Goal: Task Accomplishment & Management: Complete application form

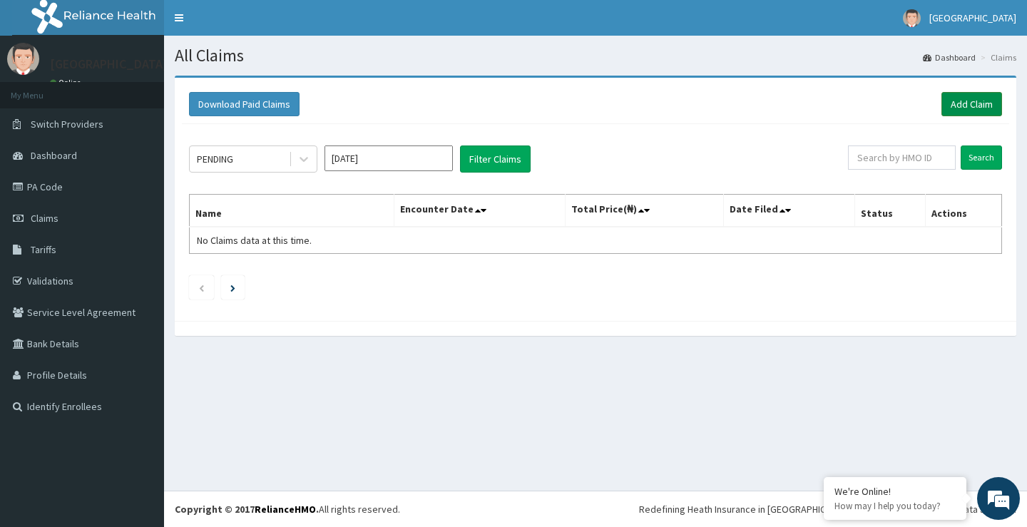
click at [979, 105] on link "Add Claim" at bounding box center [972, 104] width 61 height 24
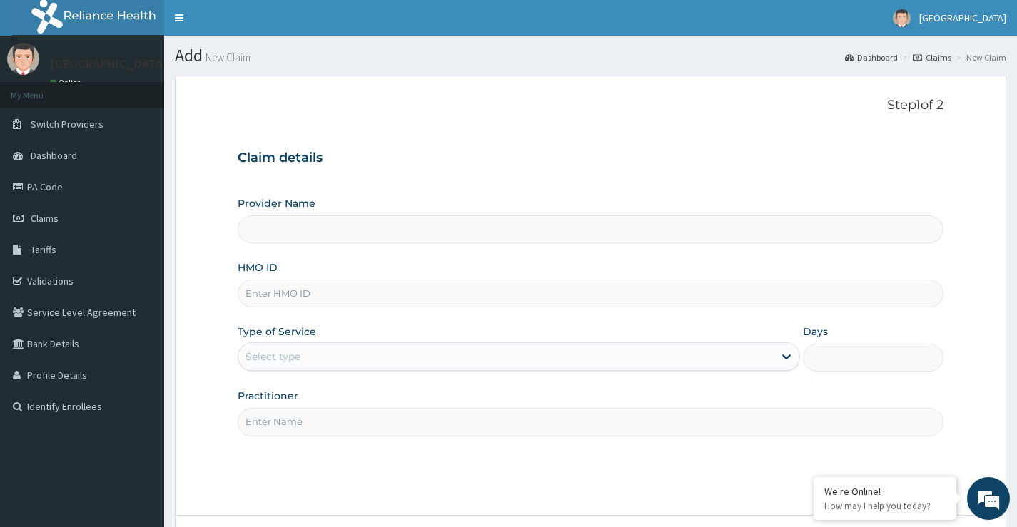
click at [304, 302] on input "HMO ID" at bounding box center [591, 294] width 706 height 28
type input "gby/10020/a"
click at [330, 357] on div "Select type" at bounding box center [505, 356] width 535 height 23
click at [358, 351] on div "Select type" at bounding box center [505, 356] width 535 height 23
click at [352, 360] on div "Select type" at bounding box center [505, 356] width 535 height 23
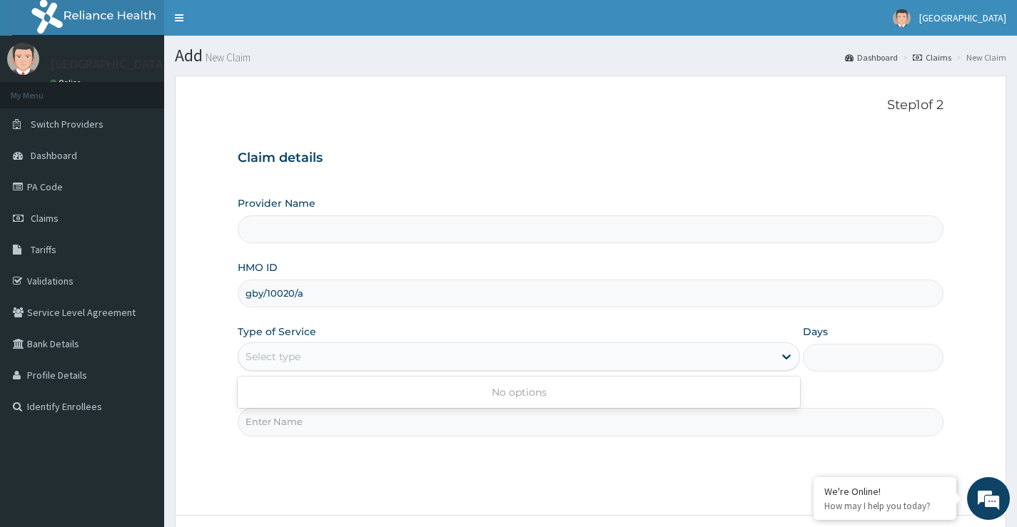
click at [352, 360] on div "Select type" at bounding box center [505, 356] width 535 height 23
click at [713, 349] on div "Select type" at bounding box center [505, 356] width 535 height 23
click at [616, 396] on div "No options" at bounding box center [519, 393] width 562 height 26
drag, startPoint x: 396, startPoint y: 434, endPoint x: 393, endPoint y: 424, distance: 11.1
click at [394, 432] on input "Practitioner" at bounding box center [591, 422] width 706 height 28
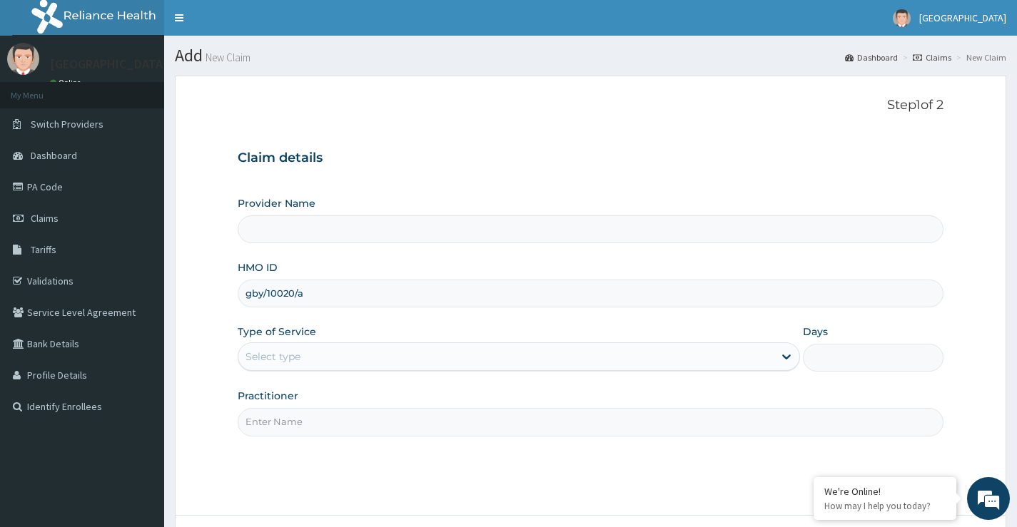
click at [393, 424] on input "Practitioner" at bounding box center [591, 422] width 706 height 28
type input "adeleke kukoyi"
click at [357, 345] on div "Select type" at bounding box center [519, 356] width 562 height 29
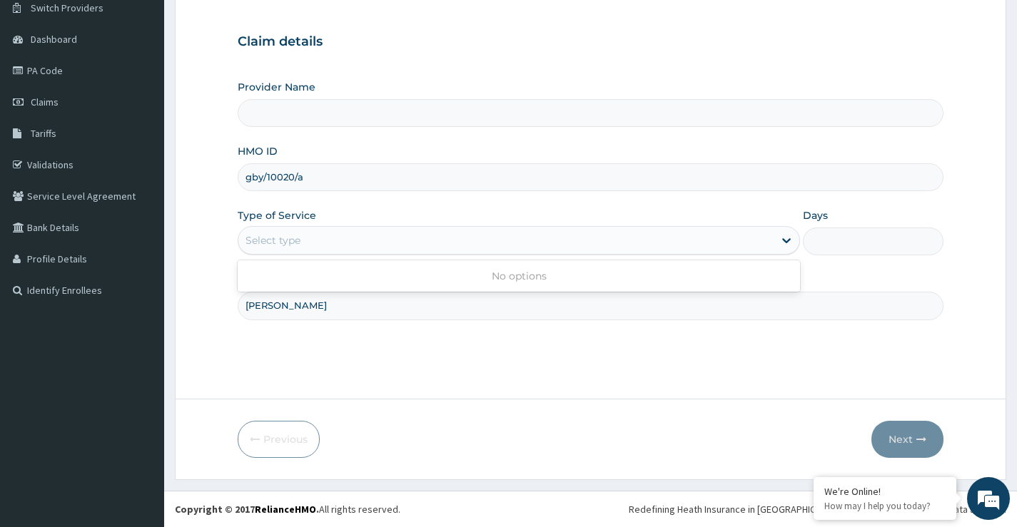
scroll to position [45, 0]
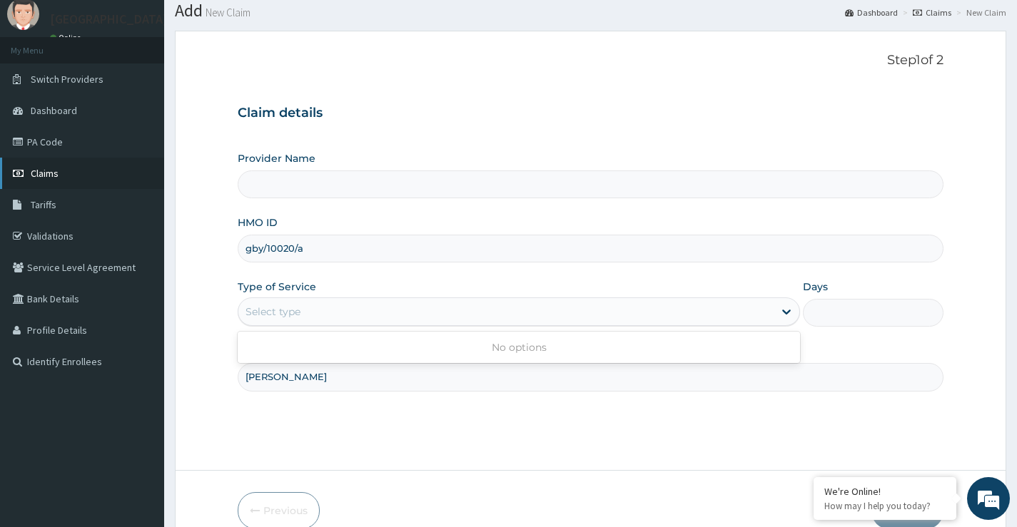
click at [74, 170] on link "Claims" at bounding box center [82, 173] width 164 height 31
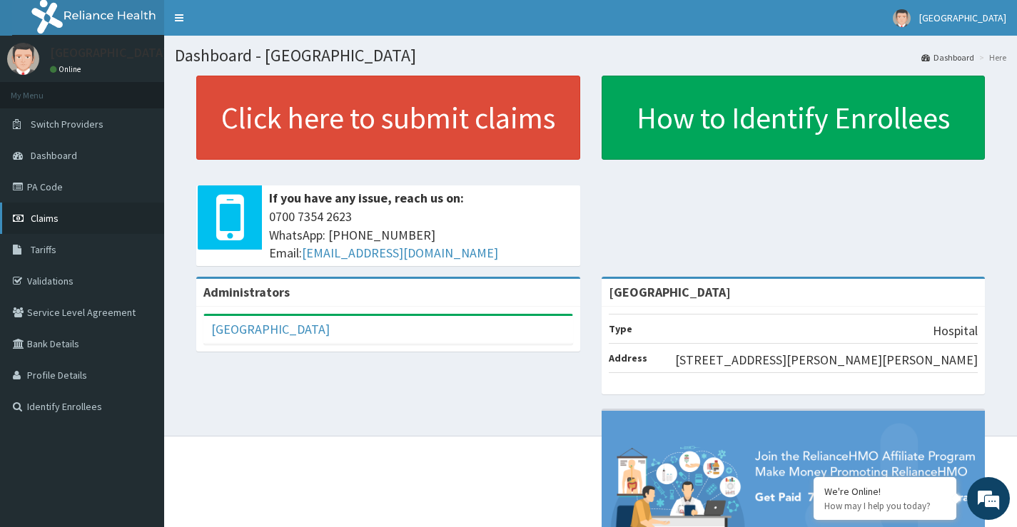
click at [80, 229] on link "Claims" at bounding box center [82, 218] width 164 height 31
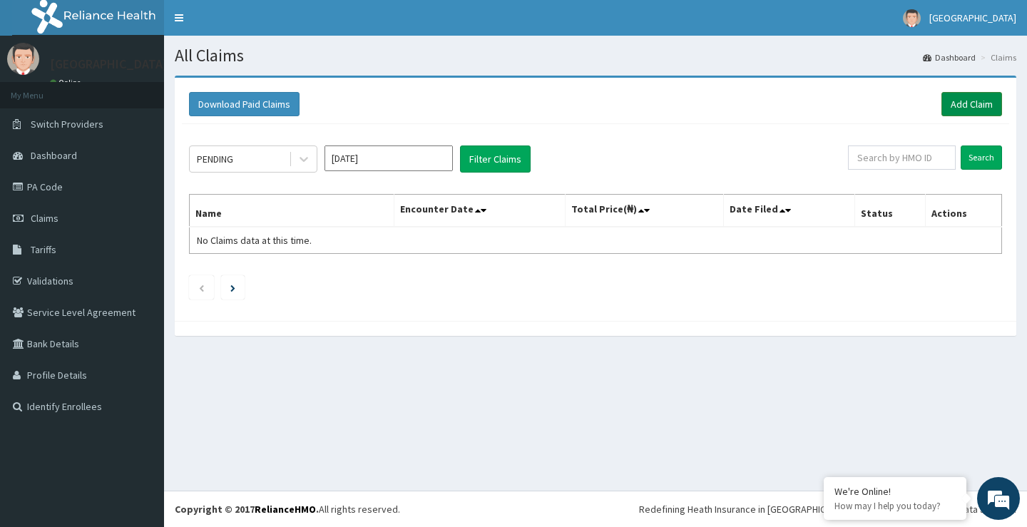
click at [960, 101] on link "Add Claim" at bounding box center [972, 104] width 61 height 24
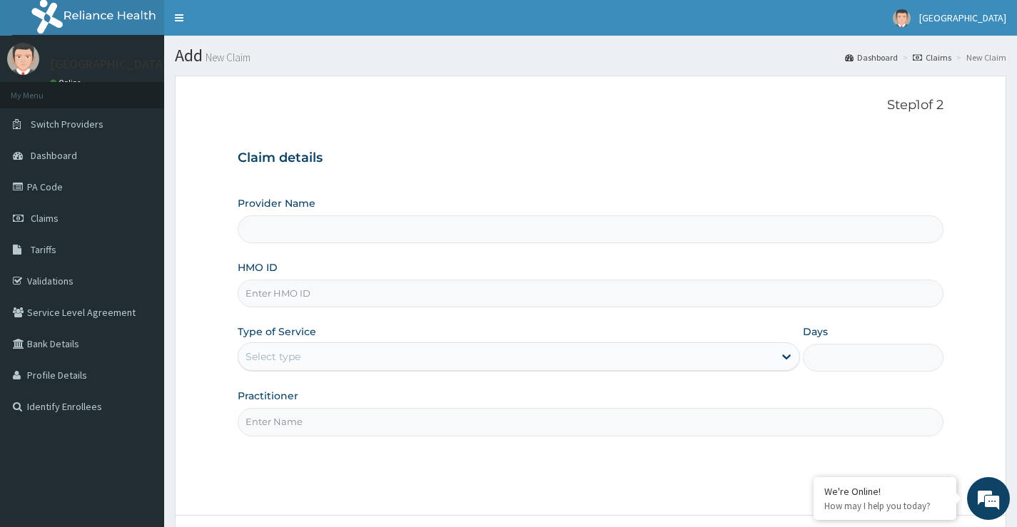
type input "[GEOGRAPHIC_DATA]"
click at [350, 293] on input "HMO ID" at bounding box center [591, 294] width 706 height 28
type input "gby/10020/a"
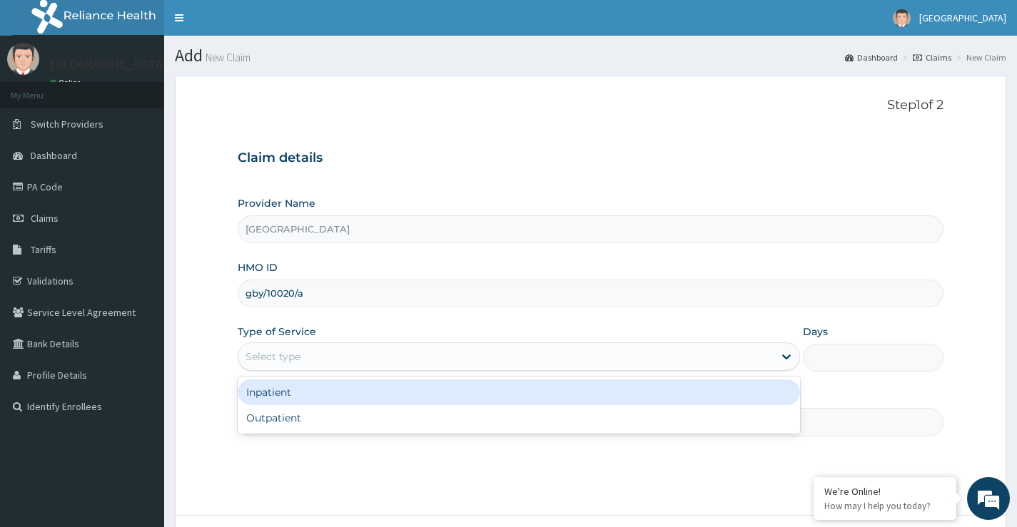
click at [349, 352] on div "Select type" at bounding box center [505, 356] width 535 height 23
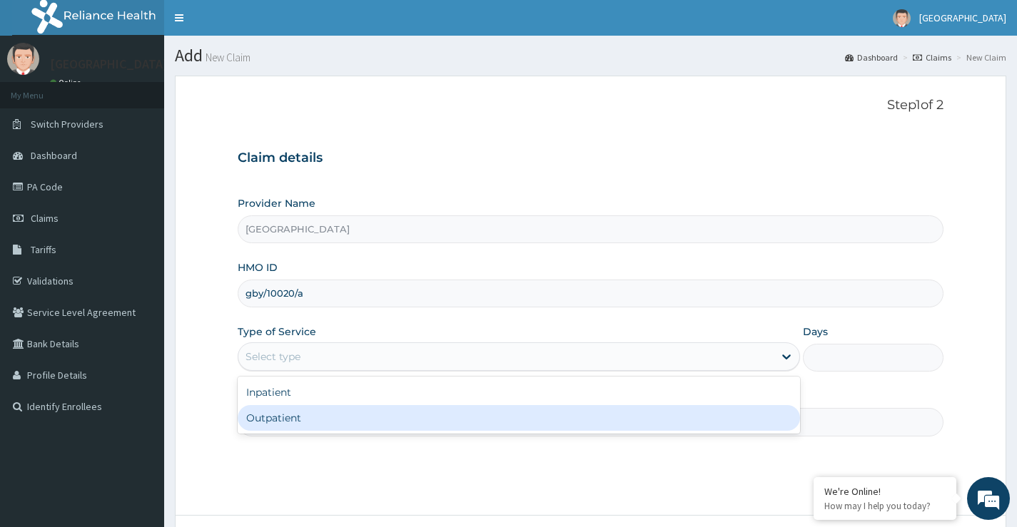
click at [322, 413] on div "Outpatient" at bounding box center [519, 418] width 562 height 26
type input "1"
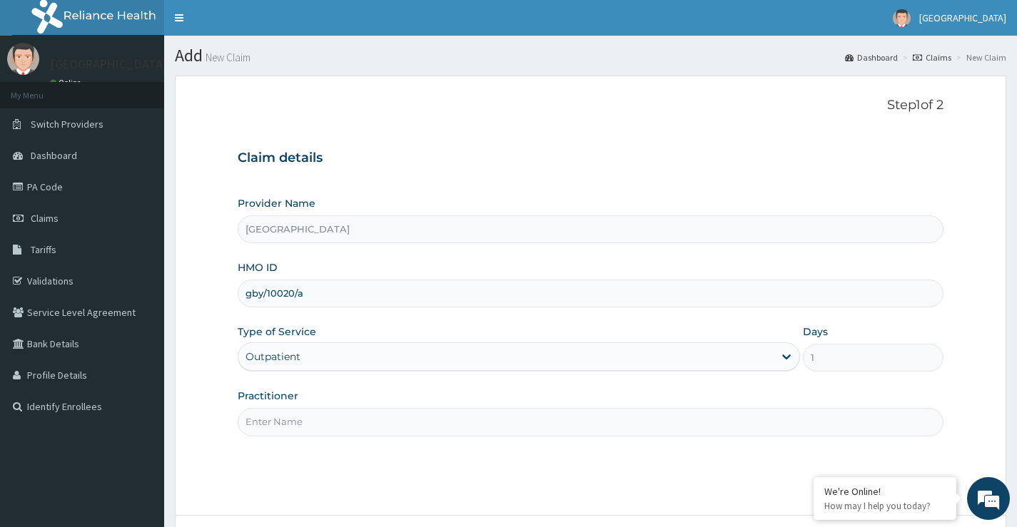
click at [469, 434] on input "Practitioner" at bounding box center [591, 422] width 706 height 28
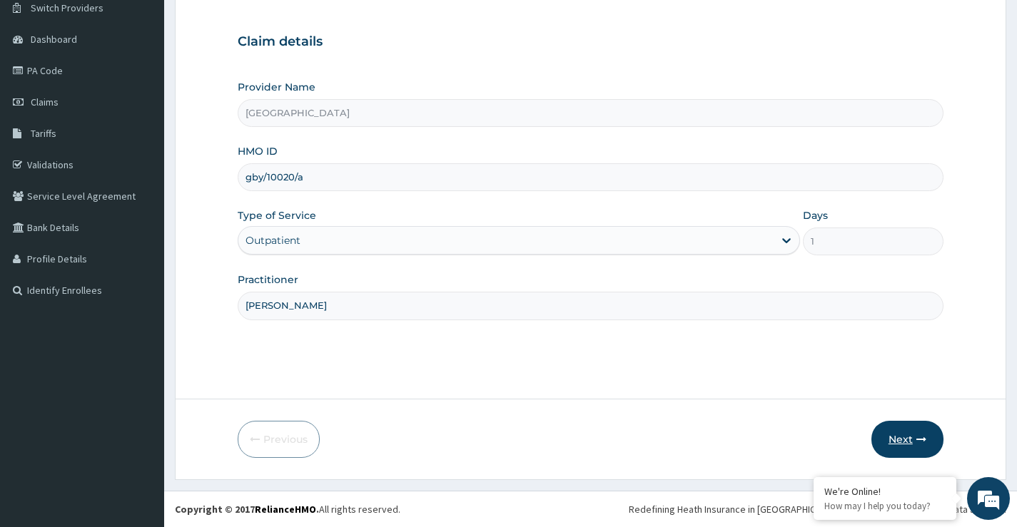
type input "Dr Kukoyi"
click at [898, 433] on button "Next" at bounding box center [907, 439] width 72 height 37
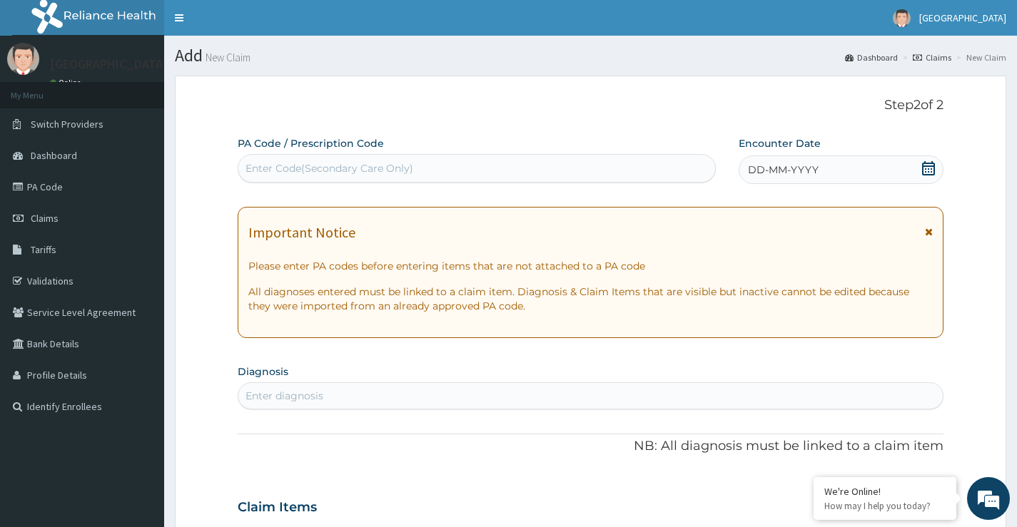
click at [927, 163] on icon at bounding box center [928, 168] width 13 height 14
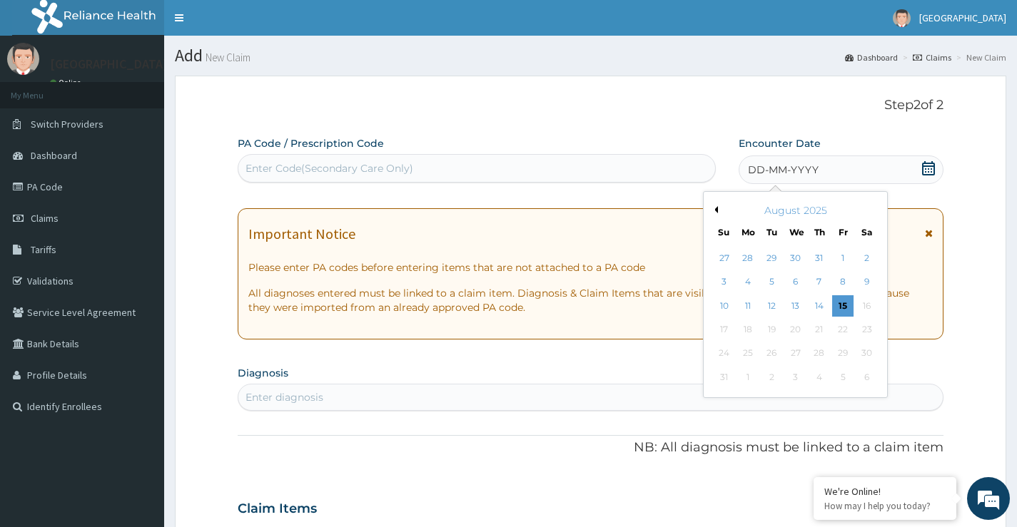
click at [845, 295] on div "15" at bounding box center [842, 305] width 21 height 21
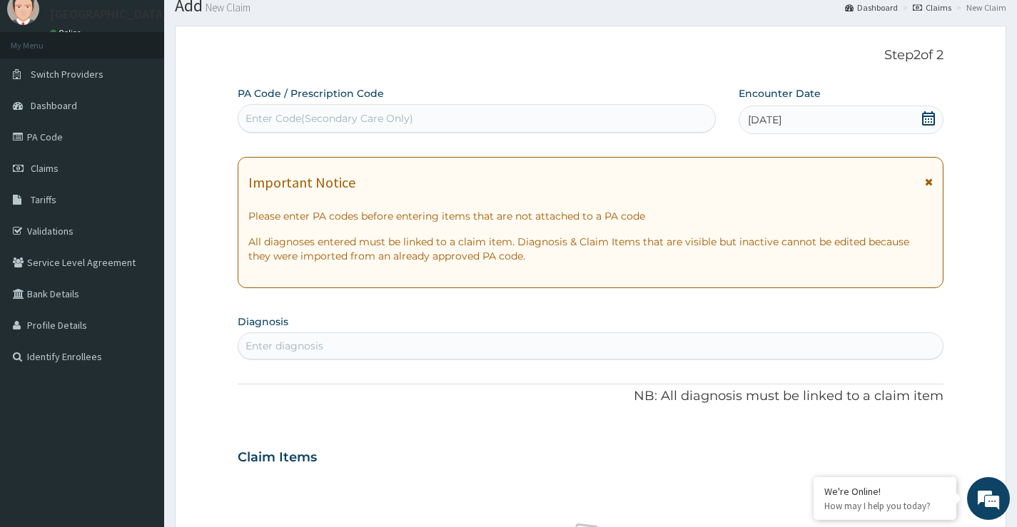
scroll to position [214, 0]
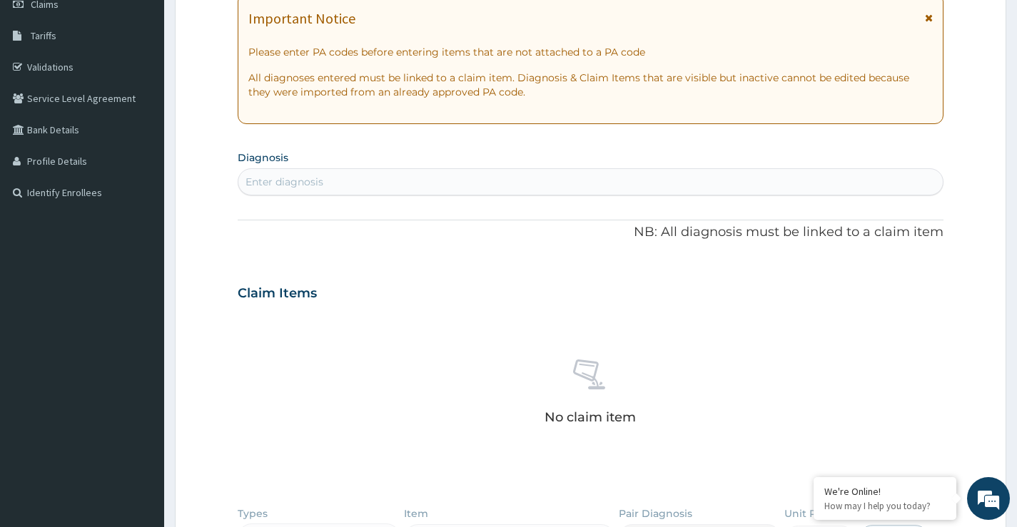
click at [309, 176] on div "Enter diagnosis" at bounding box center [284, 182] width 78 height 14
type input "plasmod"
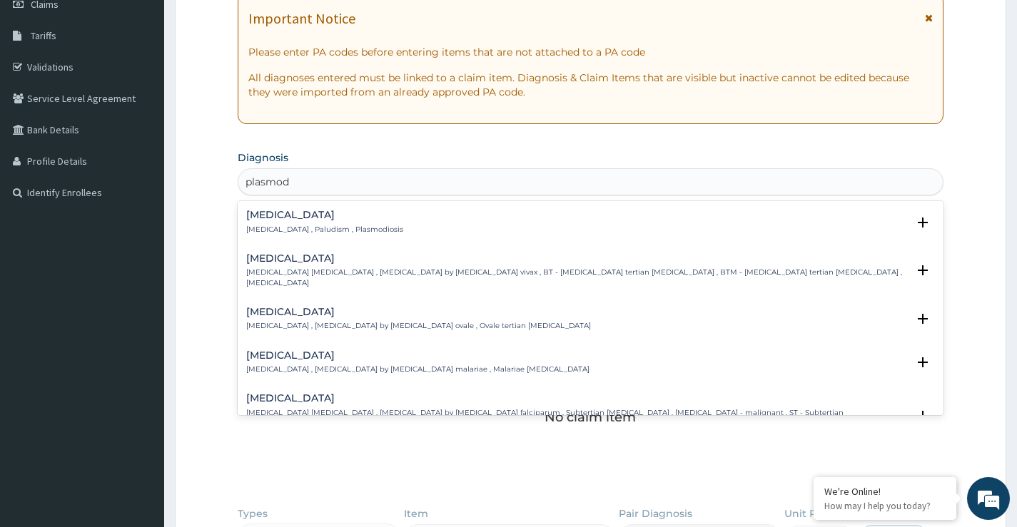
click at [307, 230] on p "Malaria , Paludism , Plasmodiosis" at bounding box center [324, 230] width 157 height 10
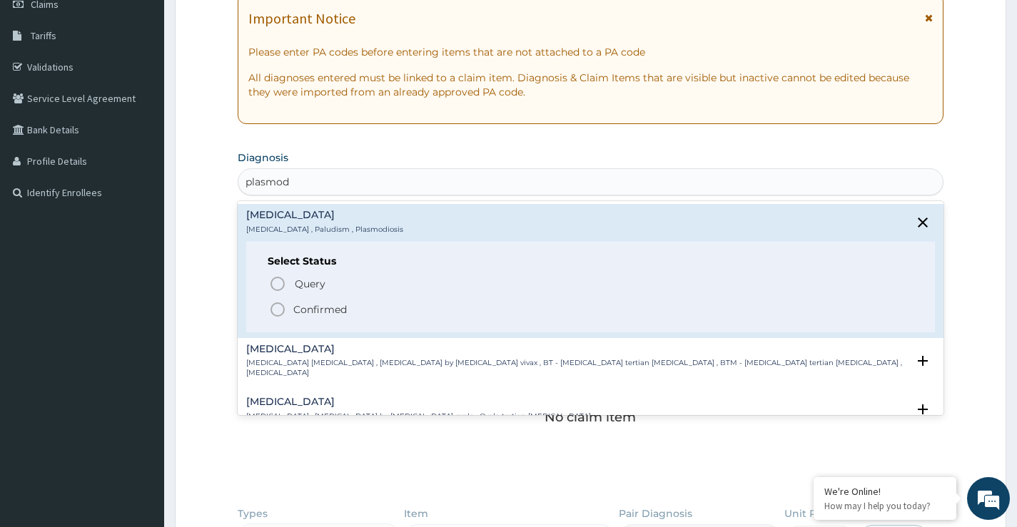
click at [285, 307] on icon "status option filled" at bounding box center [277, 309] width 17 height 17
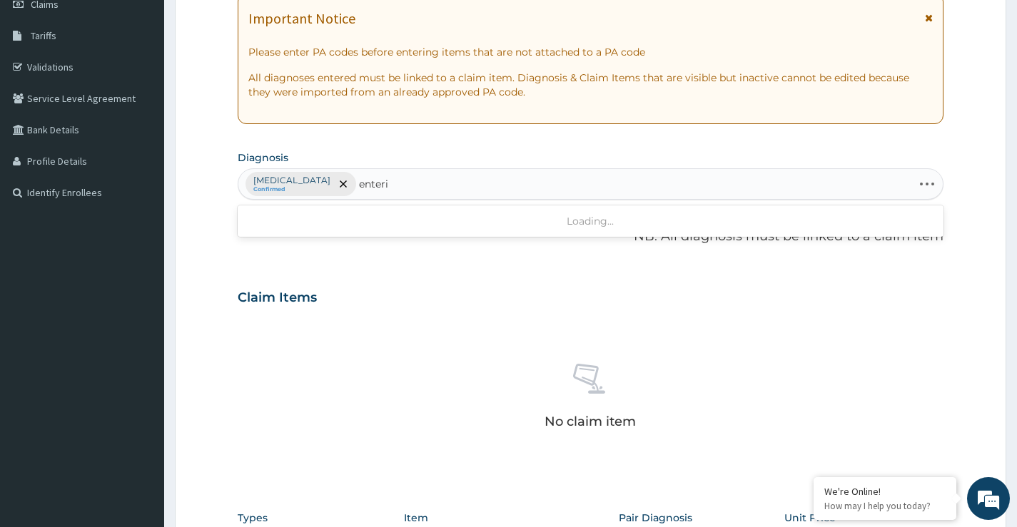
type input "enterit"
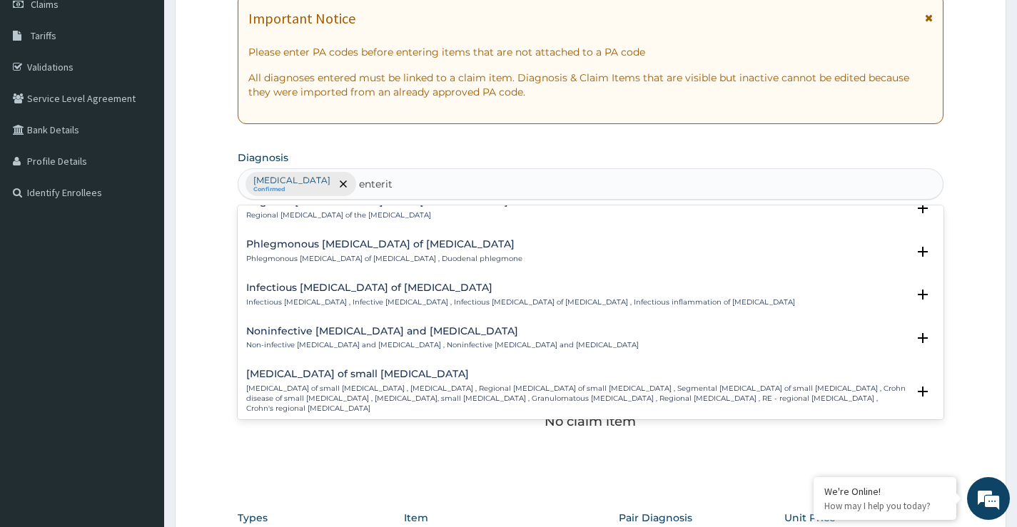
scroll to position [1356, 0]
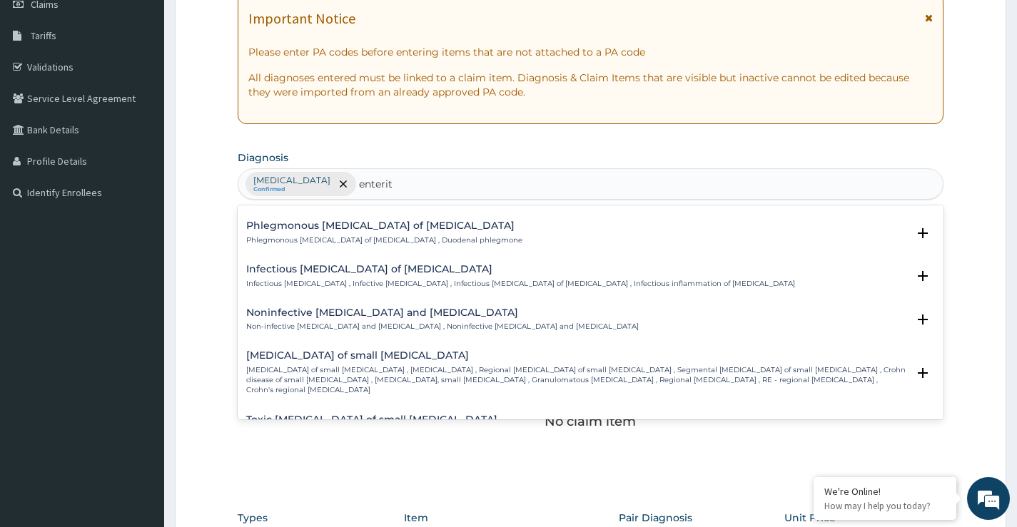
click at [333, 265] on div "Infectious enteritis of intestine Infectious enteritis , Infective enteritis , …" at bounding box center [520, 276] width 549 height 25
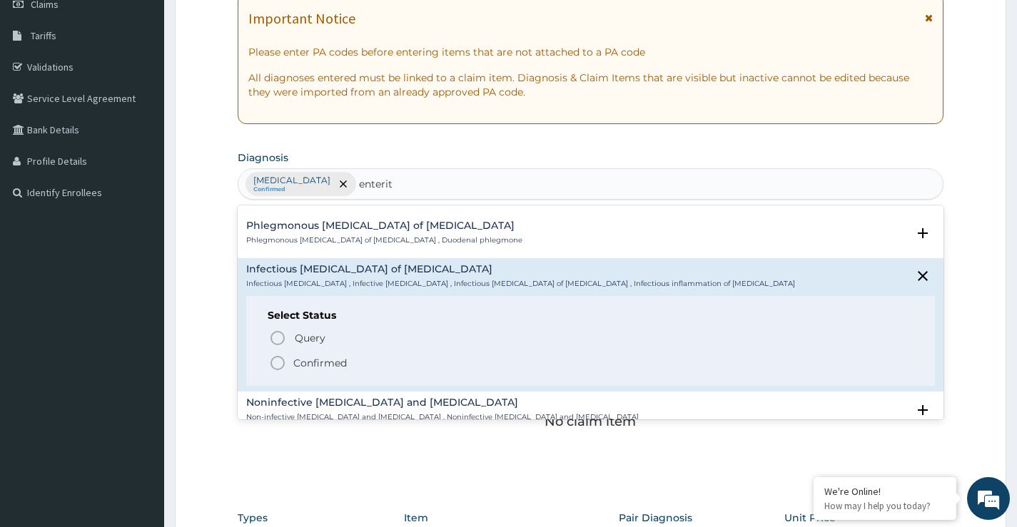
click at [278, 357] on circle "status option filled" at bounding box center [277, 363] width 13 height 13
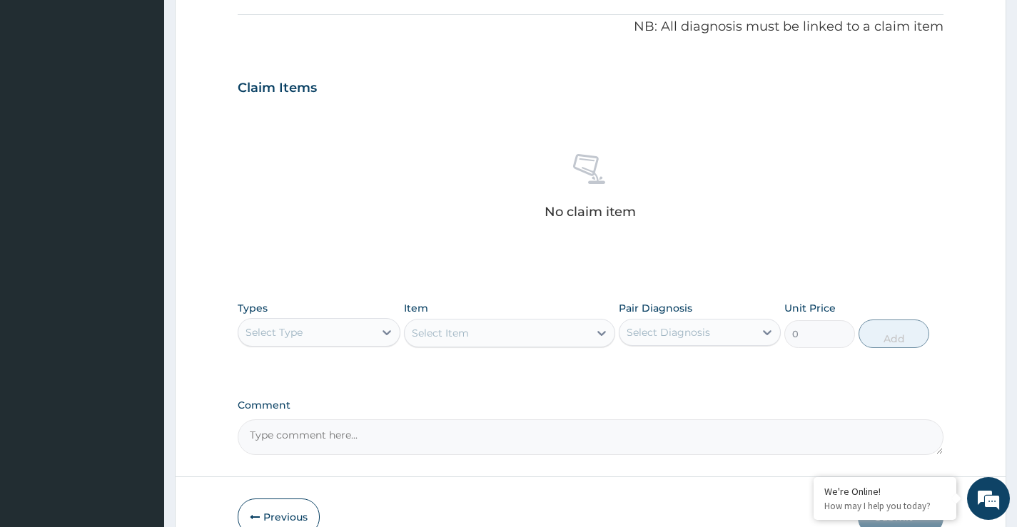
scroll to position [428, 0]
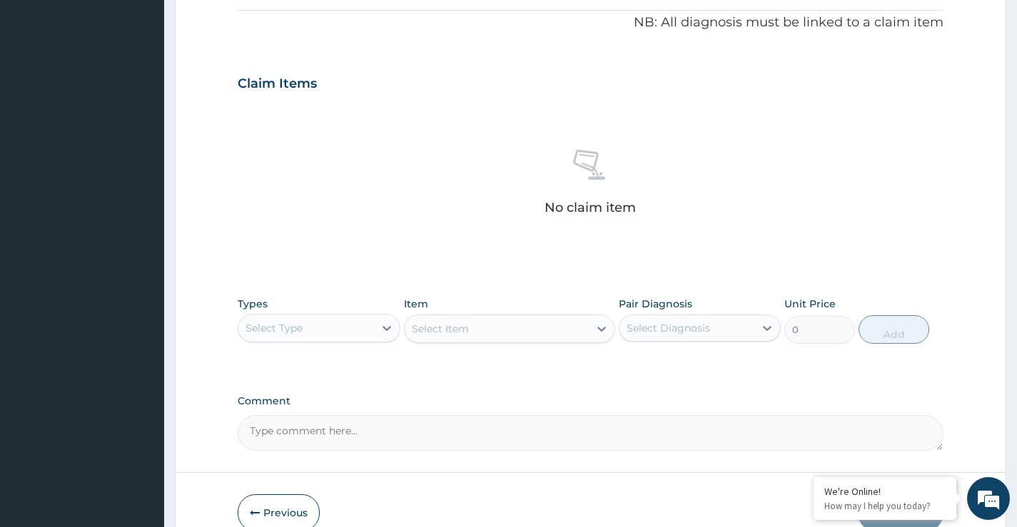
click at [291, 334] on div "Select Type" at bounding box center [273, 328] width 57 height 14
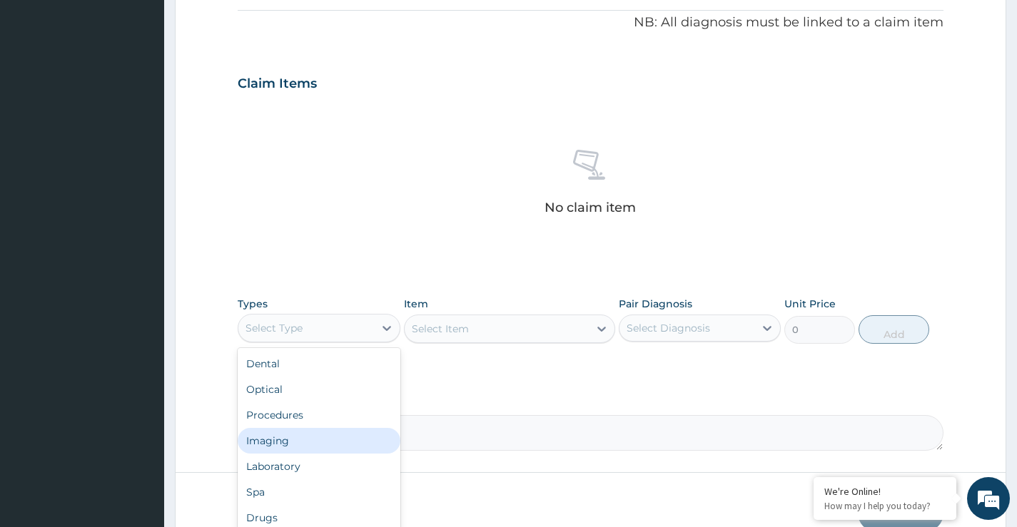
scroll to position [49, 0]
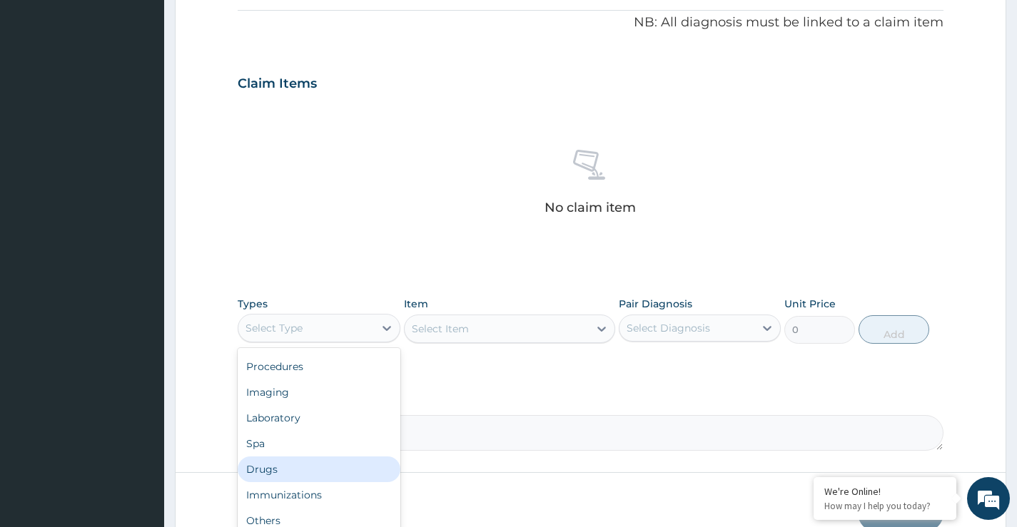
click at [285, 470] on div "Drugs" at bounding box center [319, 470] width 162 height 26
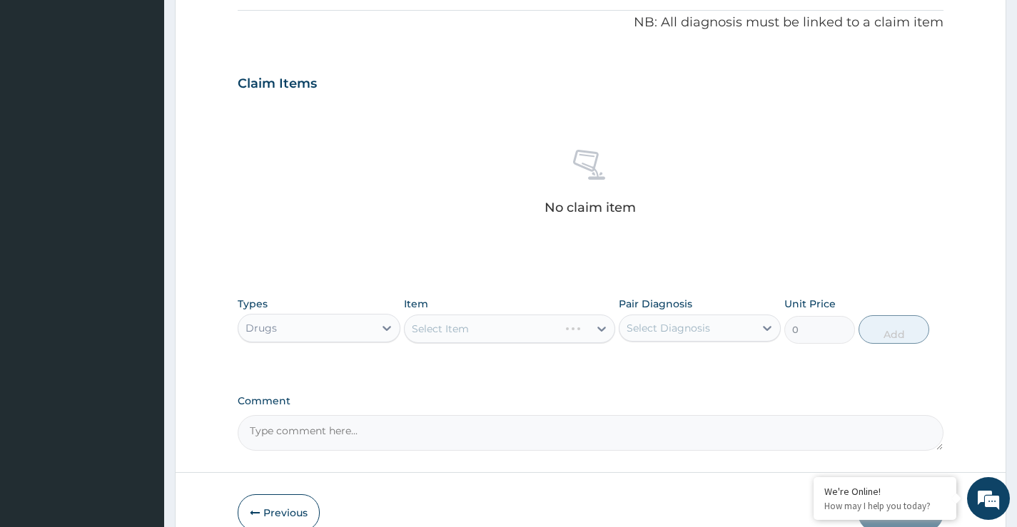
click at [428, 327] on div "Select Item" at bounding box center [510, 329] width 212 height 29
click at [434, 327] on div "Select Item" at bounding box center [510, 329] width 212 height 29
click at [437, 325] on div "Select Item" at bounding box center [440, 329] width 57 height 14
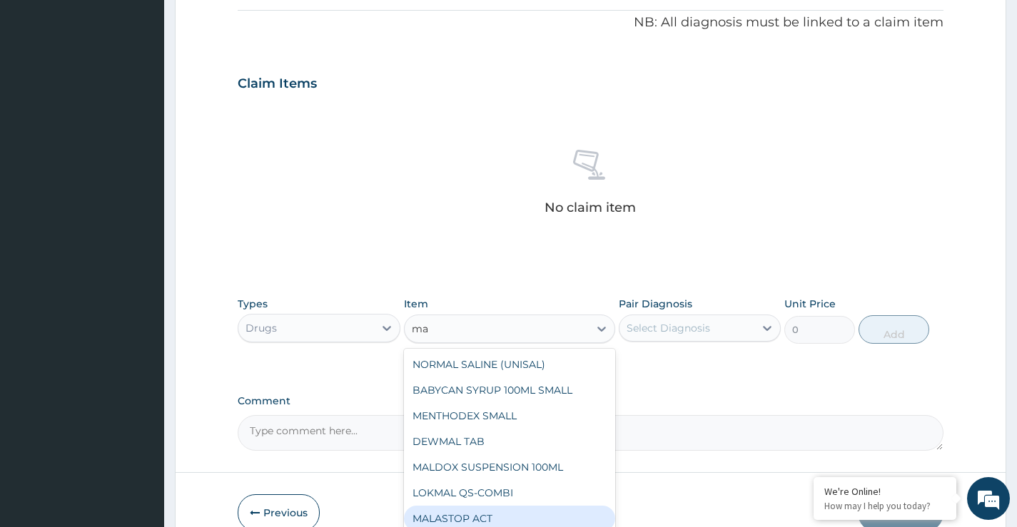
type input "m"
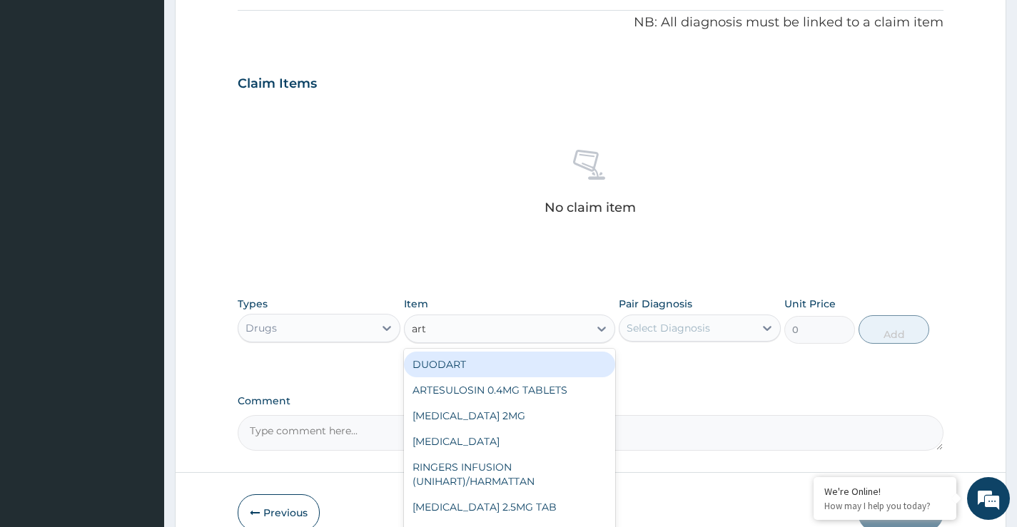
type input "arte"
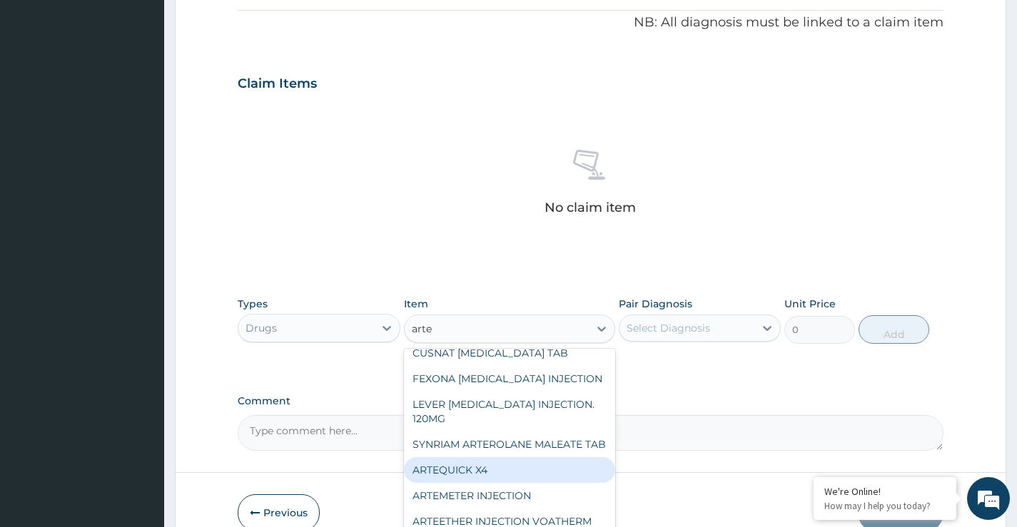
scroll to position [197, 0]
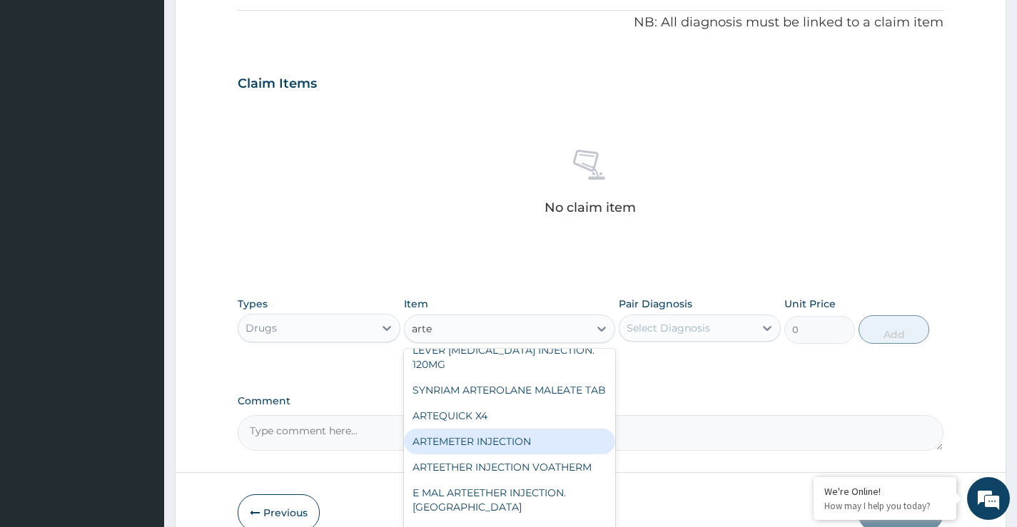
click at [519, 430] on div "ARTEMETER INJECTION" at bounding box center [510, 442] width 212 height 26
type input "946"
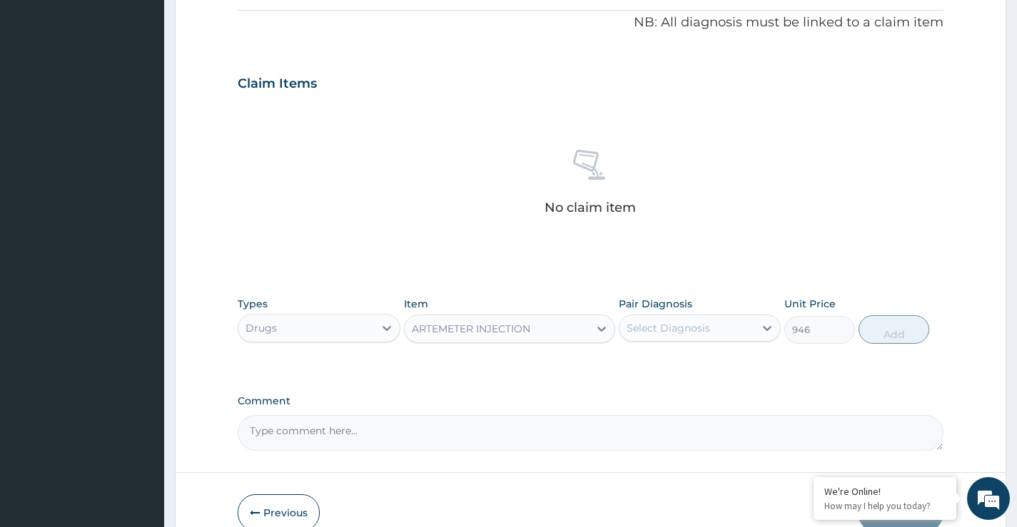
click at [681, 335] on div "Select Diagnosis" at bounding box center [686, 328] width 135 height 23
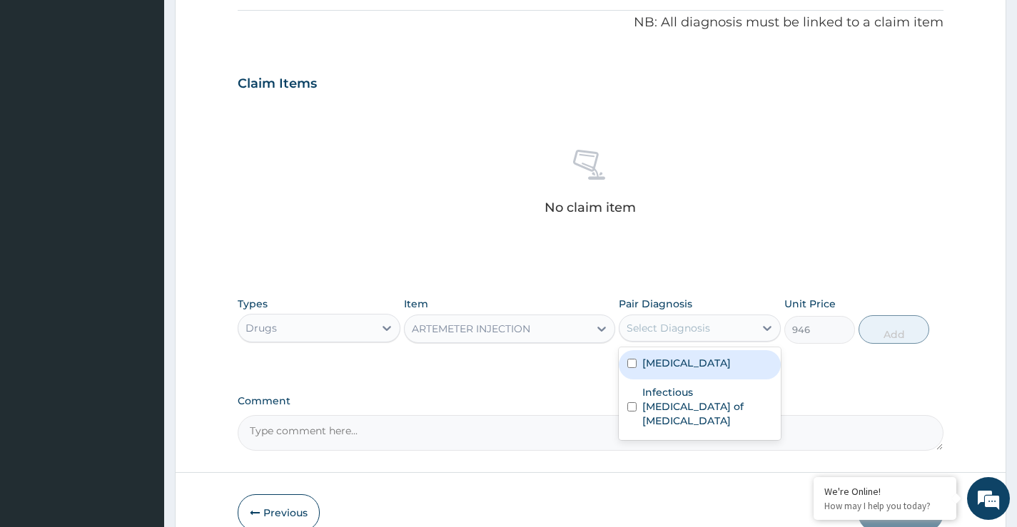
click at [655, 375] on div "Malaria" at bounding box center [700, 364] width 162 height 29
checkbox input "true"
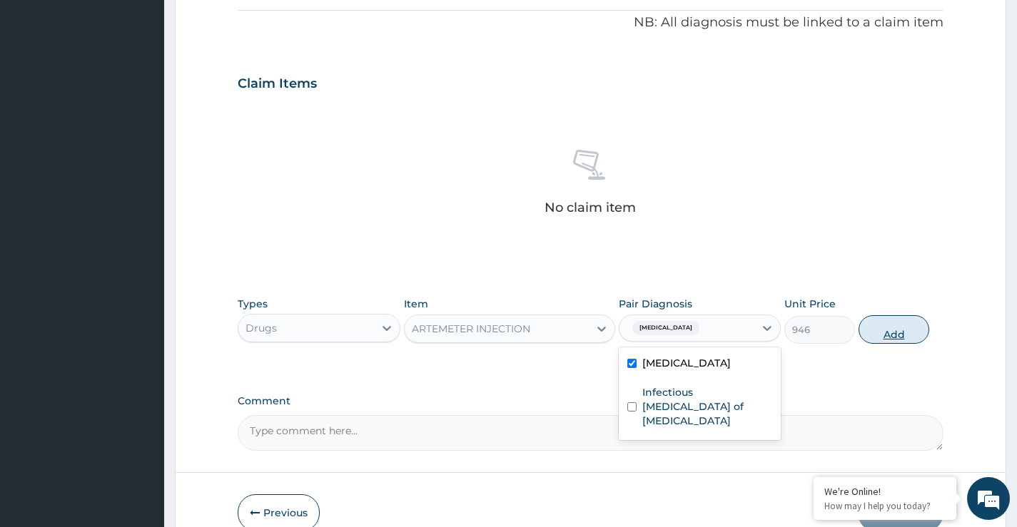
click at [890, 327] on button "Add" at bounding box center [893, 329] width 71 height 29
type input "0"
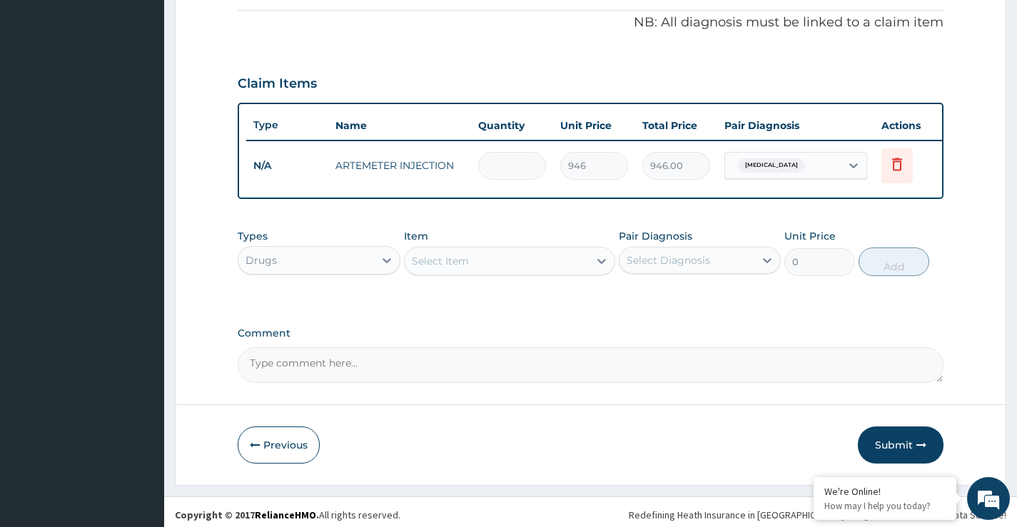
type input "0.00"
type input "2"
type input "1892.00"
type input "2"
click at [479, 273] on div "Select Item" at bounding box center [497, 261] width 185 height 23
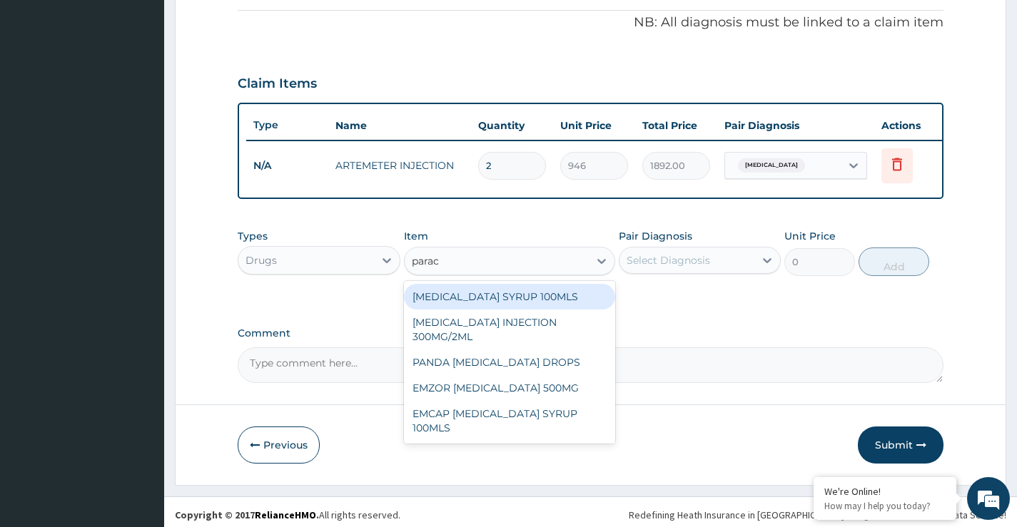
type input "parace"
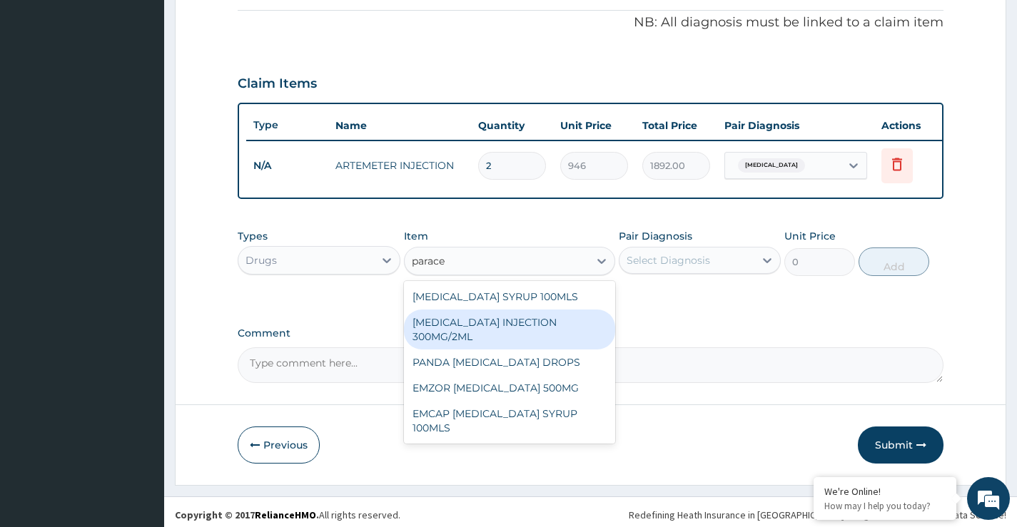
click at [517, 337] on div "PARACETAMOL INJECTION 300MG/2ML" at bounding box center [510, 330] width 212 height 40
type input "500"
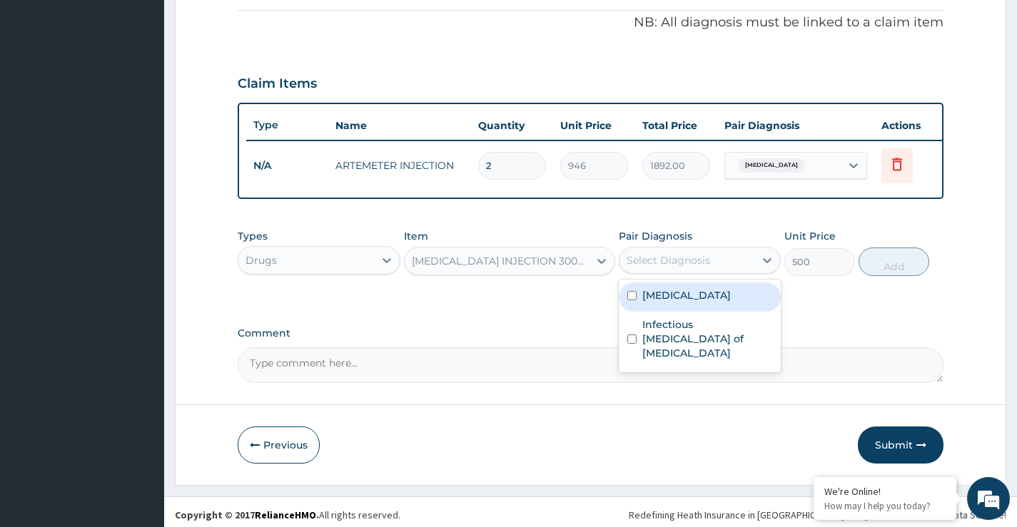
click at [667, 261] on div "Select Diagnosis" at bounding box center [686, 260] width 135 height 23
click at [666, 312] on div "Malaria" at bounding box center [700, 297] width 162 height 29
checkbox input "true"
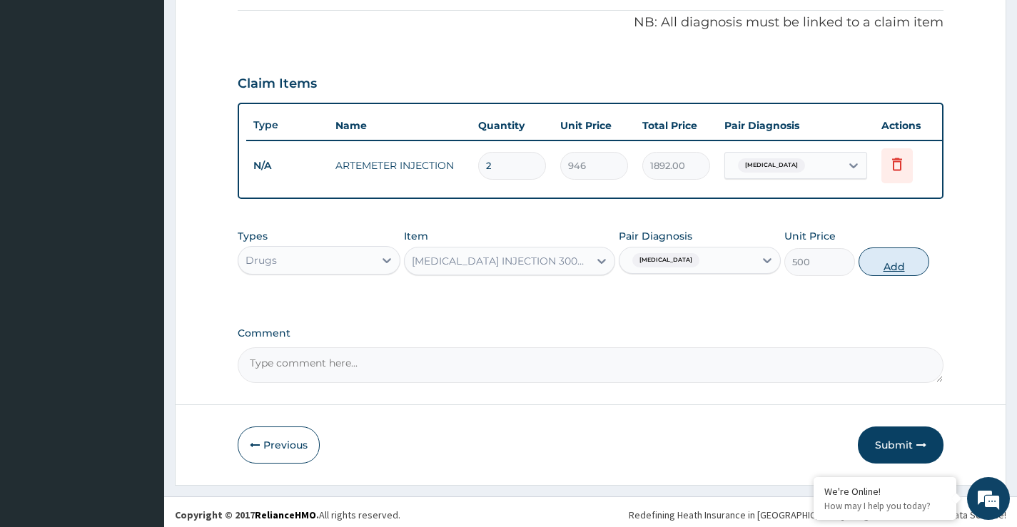
click at [886, 276] on button "Add" at bounding box center [893, 262] width 71 height 29
type input "0"
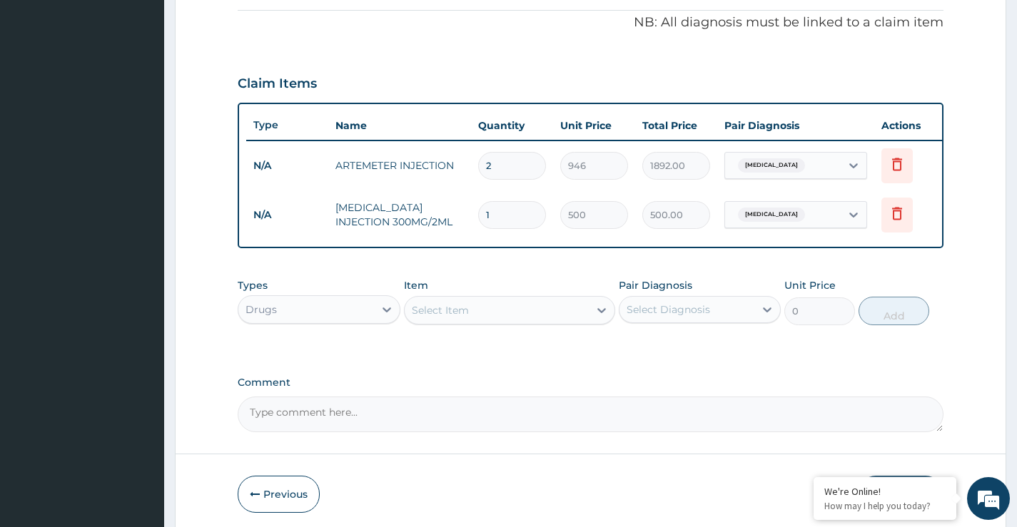
type input "0.00"
type input "3"
type input "1500.00"
type input "3"
click at [460, 317] on div "Select Item" at bounding box center [440, 310] width 57 height 14
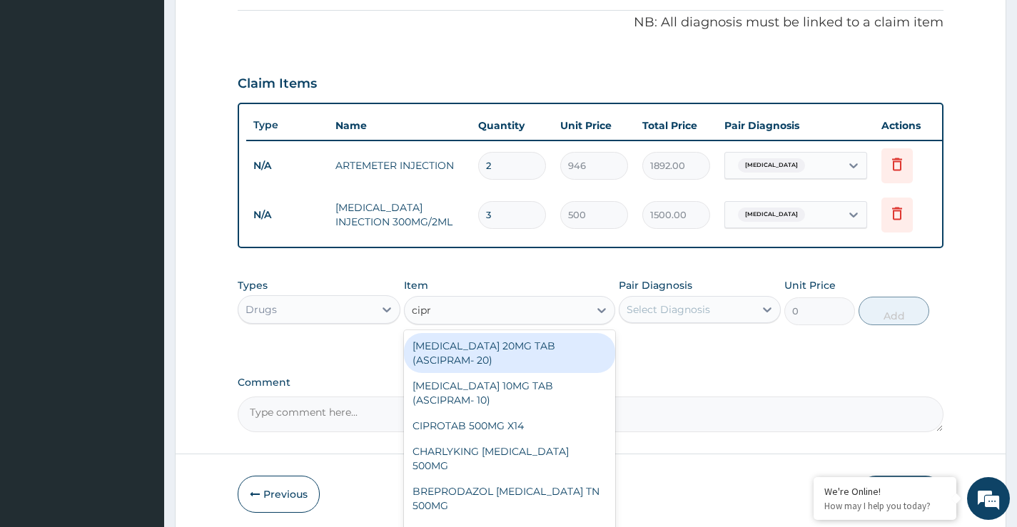
type input "cipro"
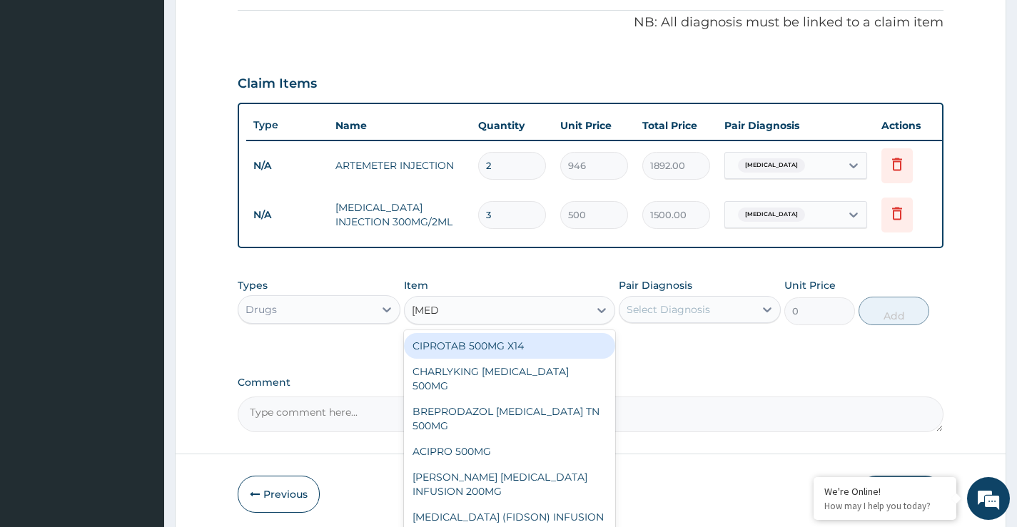
click at [502, 356] on div "CIPROTAB 500MG X14" at bounding box center [510, 346] width 212 height 26
type input "319.275"
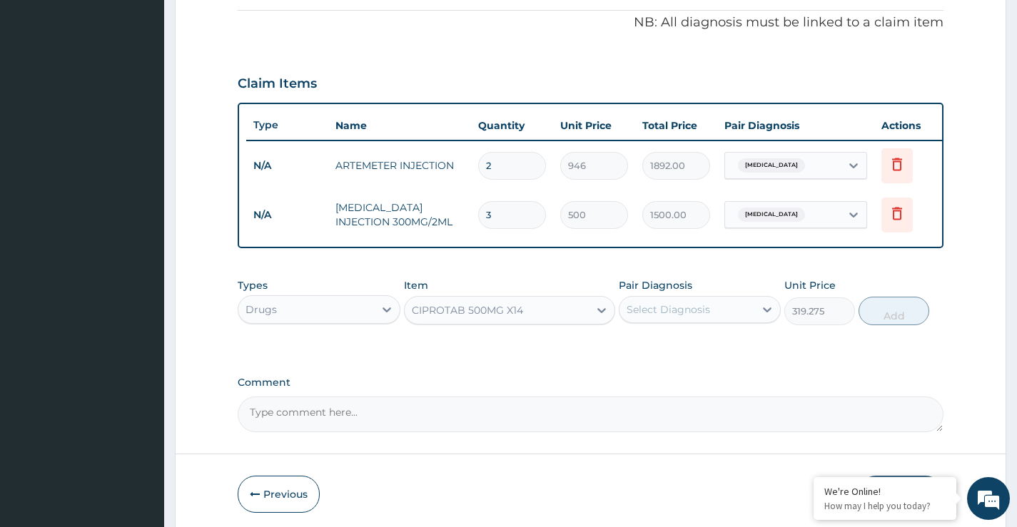
click at [628, 315] on div "Select Diagnosis" at bounding box center [667, 309] width 83 height 14
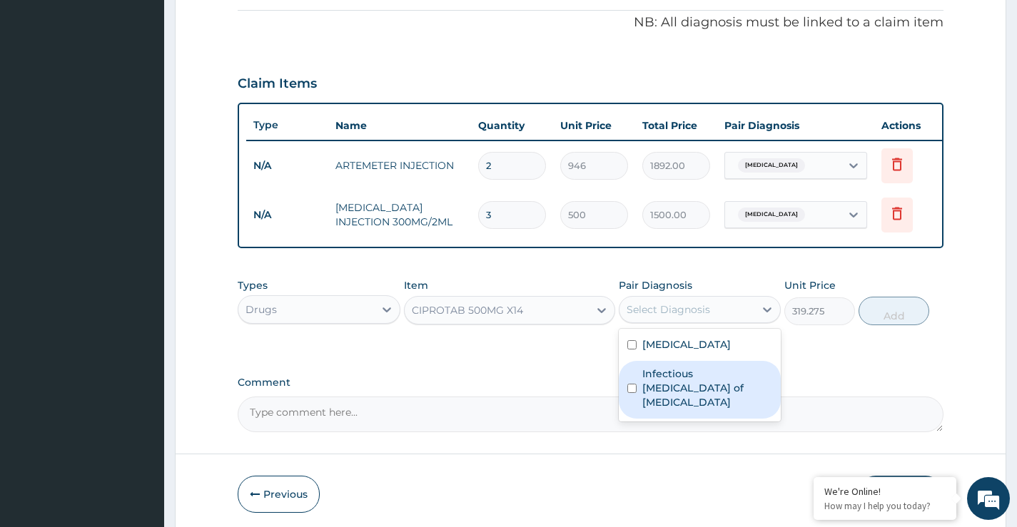
drag, startPoint x: 660, startPoint y: 395, endPoint x: 696, endPoint y: 370, distance: 43.5
click at [668, 390] on label "Infectious enteritis of intestine" at bounding box center [707, 388] width 130 height 43
checkbox input "true"
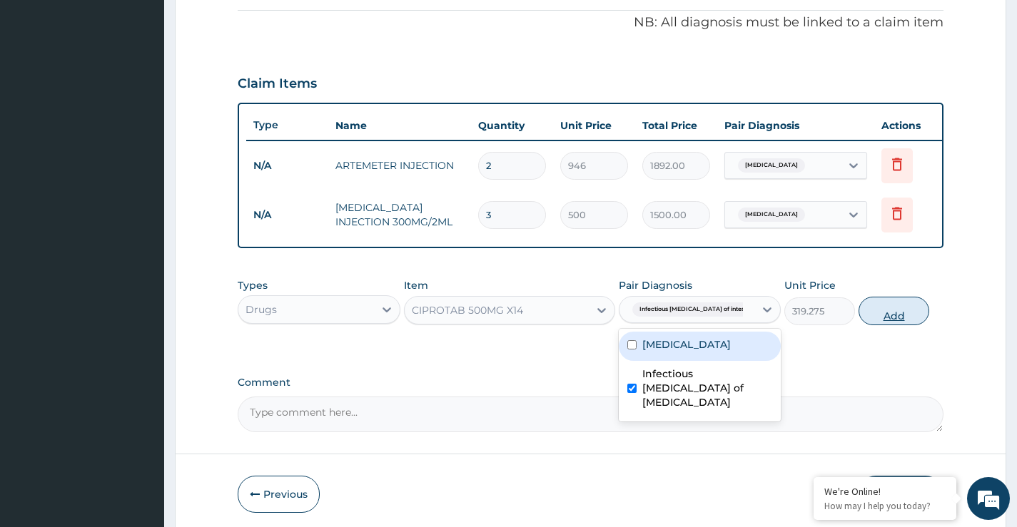
click at [879, 315] on button "Add" at bounding box center [893, 311] width 71 height 29
type input "0"
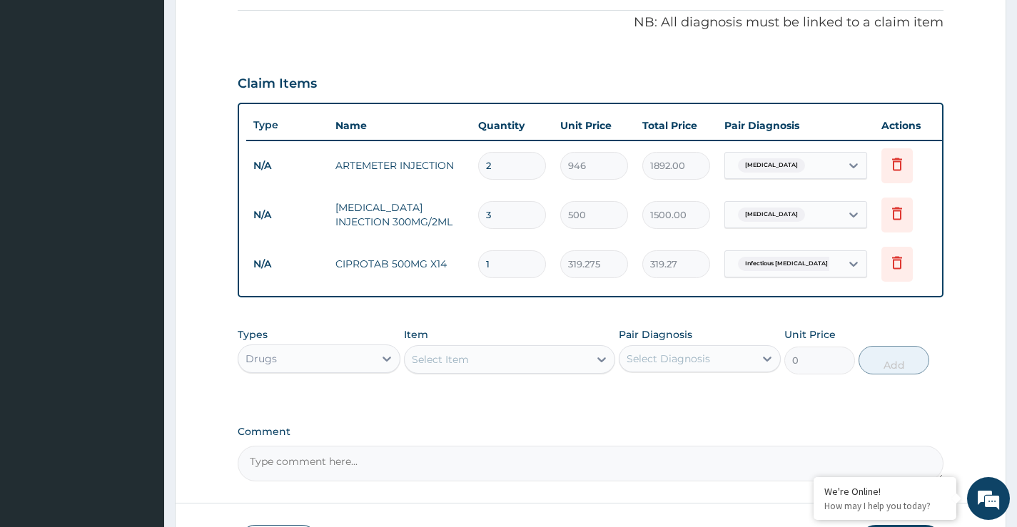
type input "10"
type input "3192.75"
type input "10"
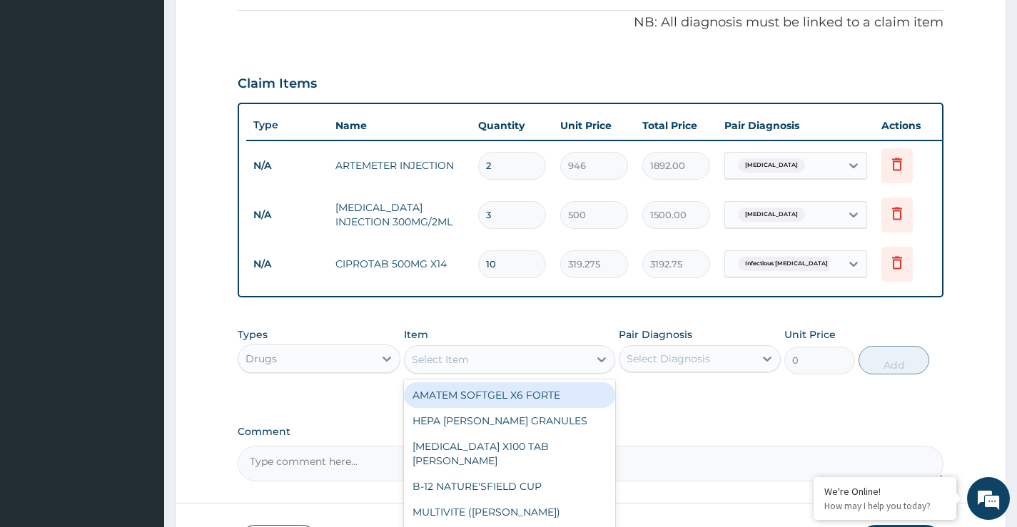
click at [493, 365] on div "Select Item" at bounding box center [497, 359] width 185 height 23
type input "parace"
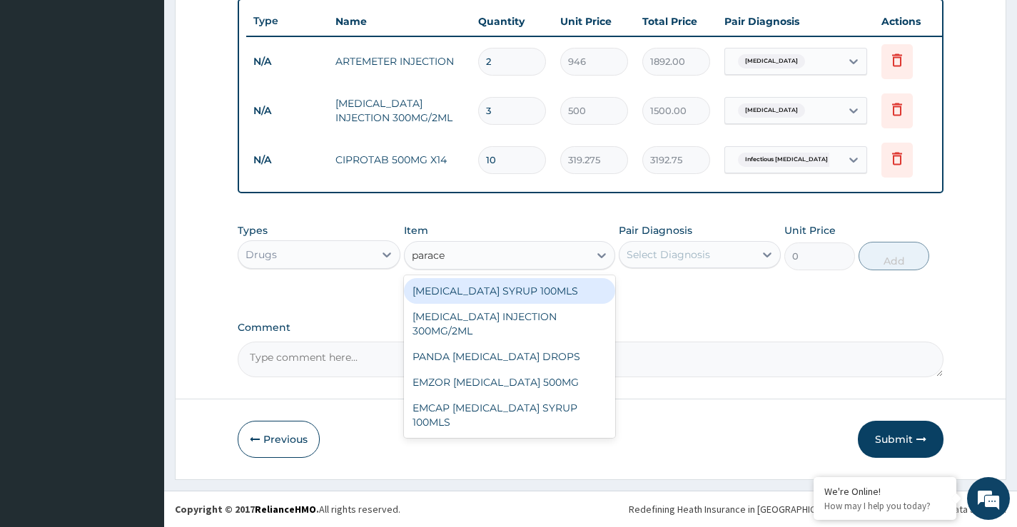
scroll to position [543, 0]
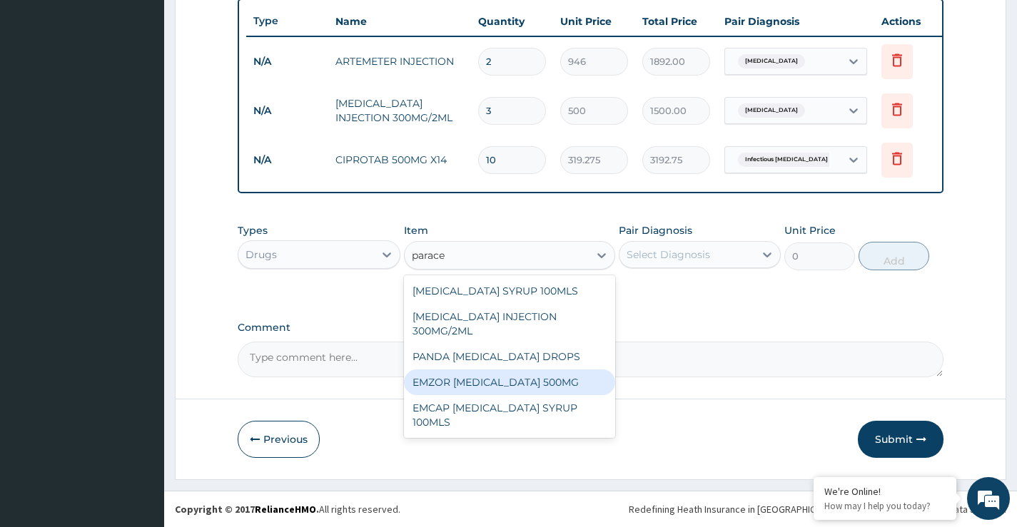
click at [532, 378] on div "EMZOR PARACETAMOL 500MG" at bounding box center [510, 383] width 212 height 26
type input "30"
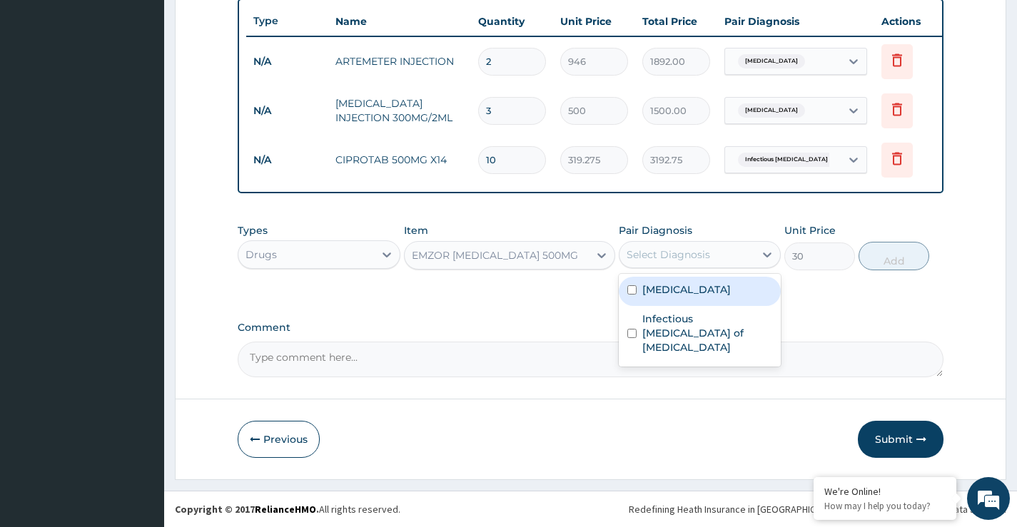
click at [708, 251] on div "Select Diagnosis" at bounding box center [667, 255] width 83 height 14
click at [686, 300] on div "Malaria" at bounding box center [700, 291] width 162 height 29
checkbox input "true"
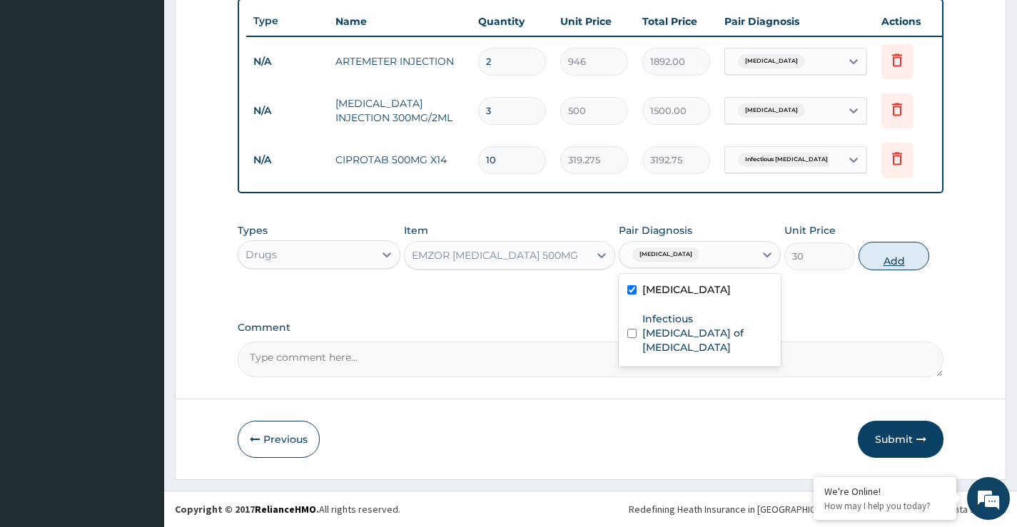
click at [885, 250] on button "Add" at bounding box center [893, 256] width 71 height 29
type input "0"
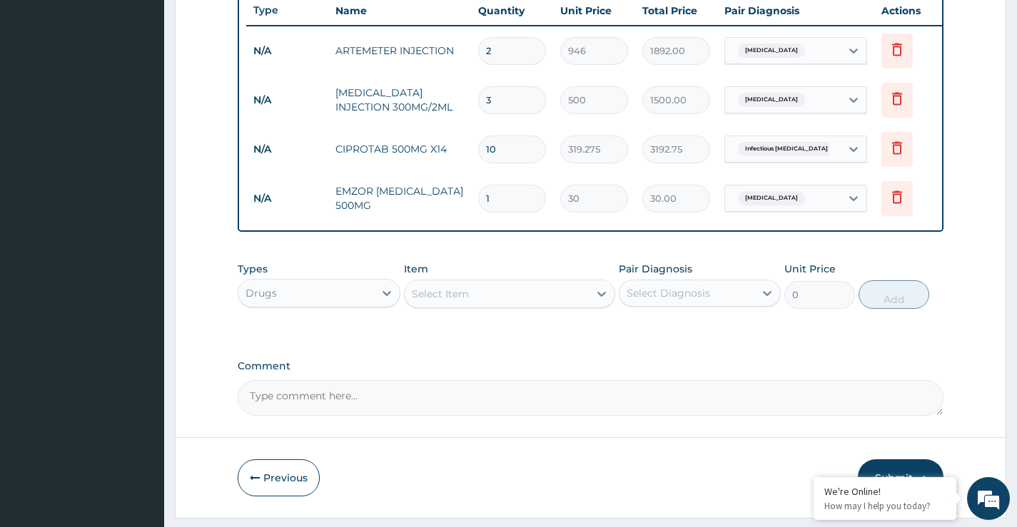
type input "18"
type input "540.00"
type input "18"
click at [334, 305] on div "Drugs" at bounding box center [305, 293] width 135 height 23
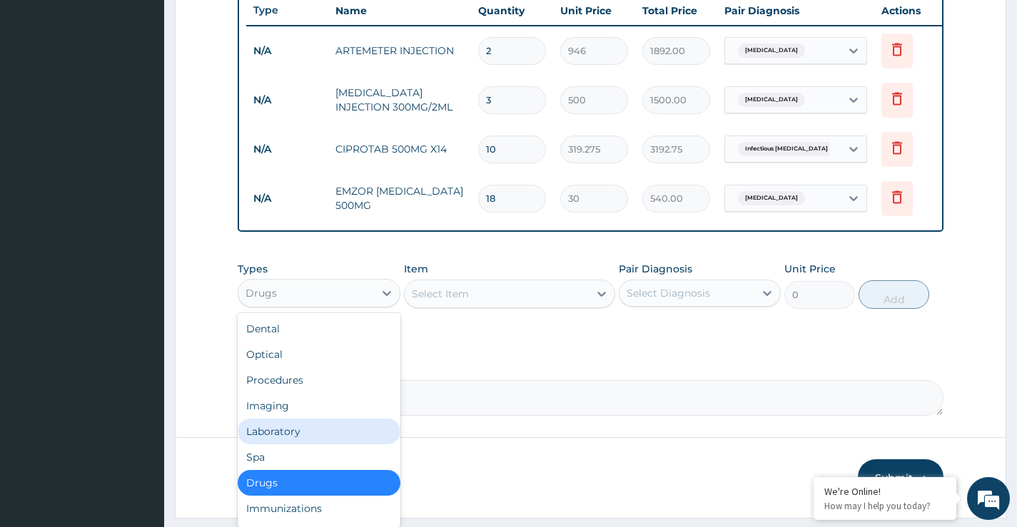
drag, startPoint x: 299, startPoint y: 444, endPoint x: 478, endPoint y: 297, distance: 231.2
click at [297, 444] on div "Laboratory" at bounding box center [319, 432] width 162 height 26
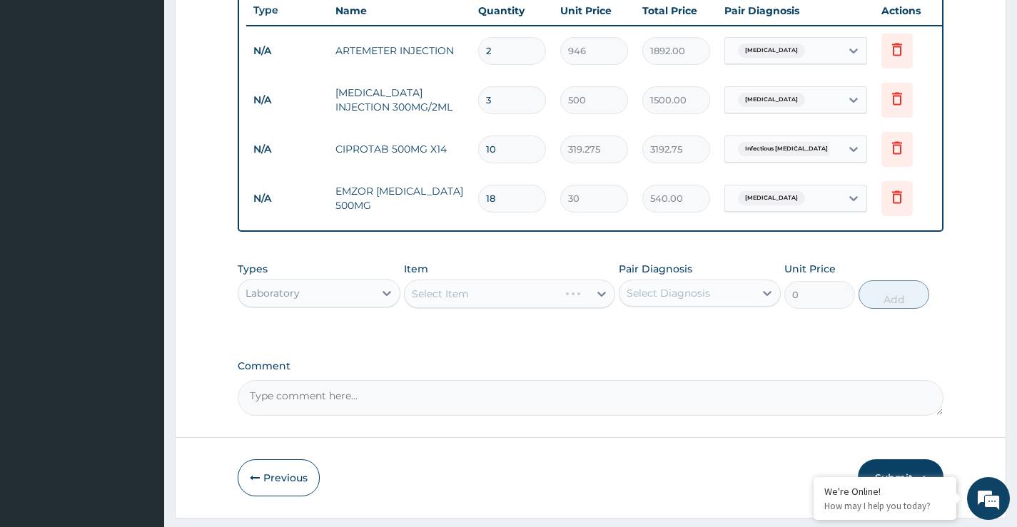
click at [477, 305] on div "Select Item" at bounding box center [510, 294] width 212 height 29
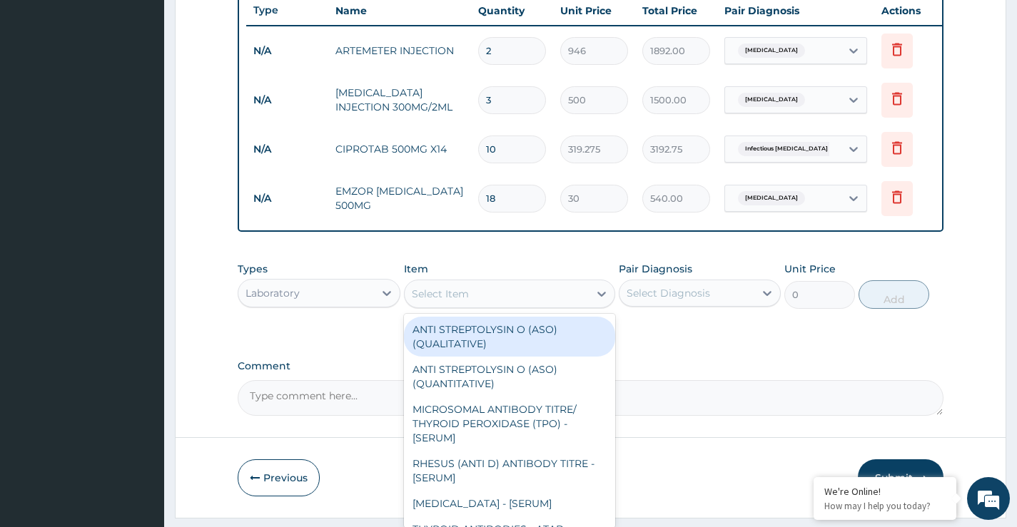
click at [478, 304] on div "Select Item" at bounding box center [497, 294] width 185 height 23
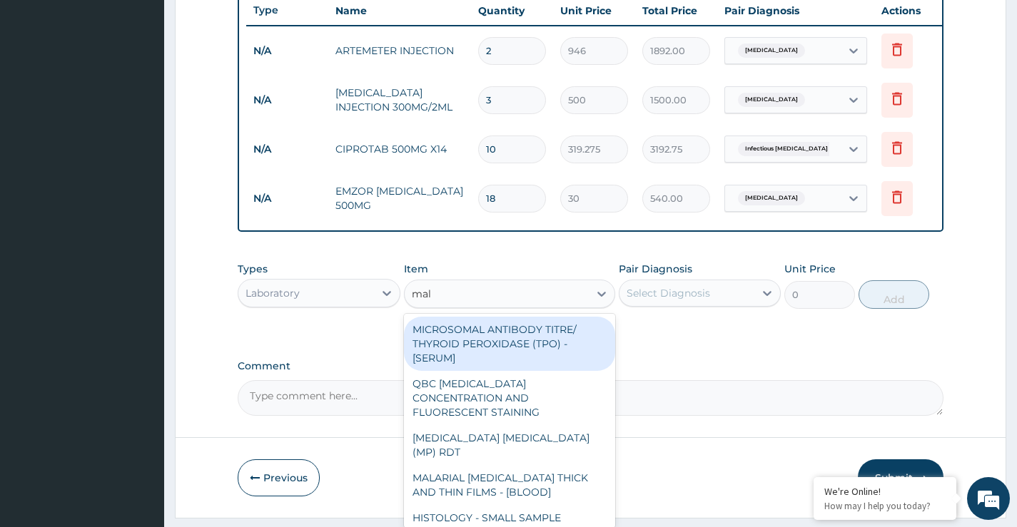
type input "mala"
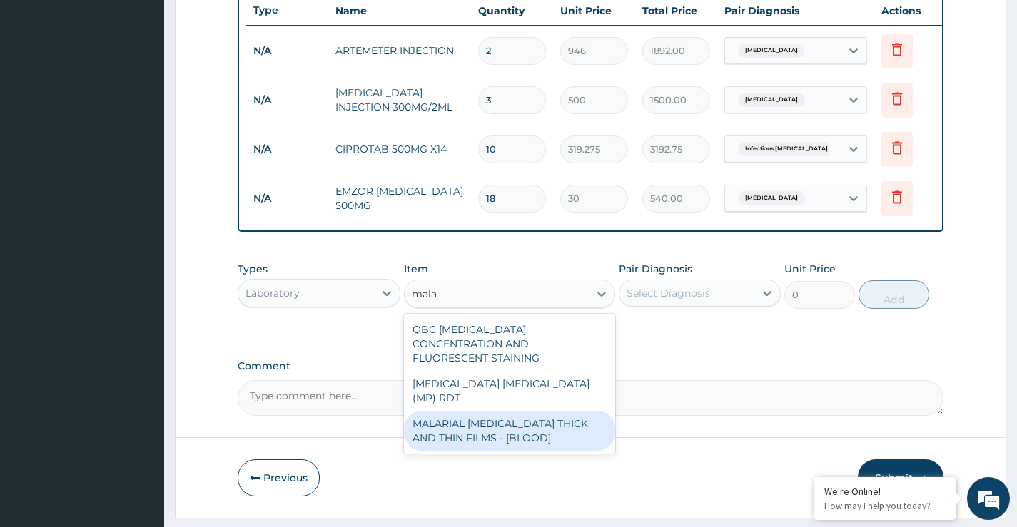
click at [483, 411] on div "MALARIAL PARASITE THICK AND THIN FILMS - [BLOOD]" at bounding box center [510, 431] width 212 height 40
type input "2000"
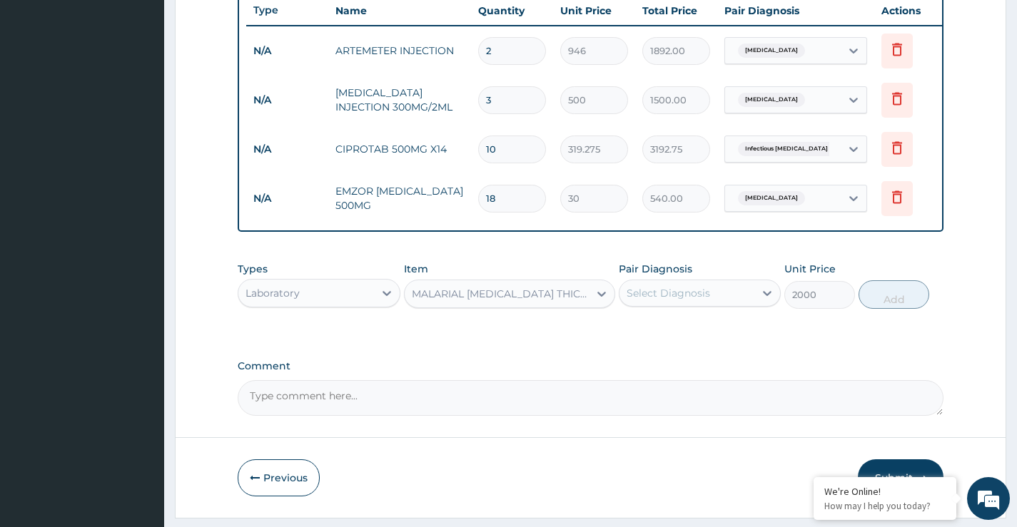
click at [664, 290] on div "Select Diagnosis" at bounding box center [700, 293] width 162 height 27
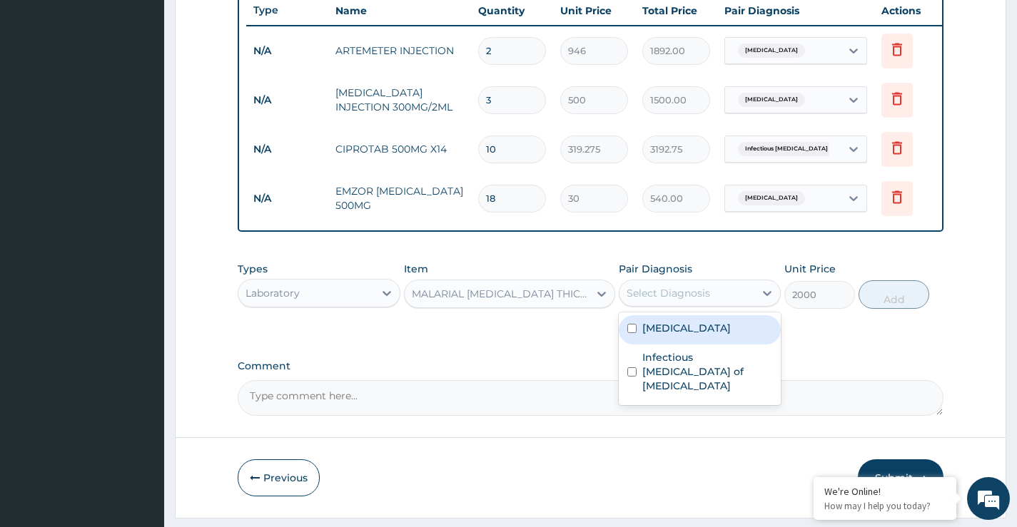
drag, startPoint x: 658, startPoint y: 339, endPoint x: 835, endPoint y: 290, distance: 184.1
click at [659, 335] on label "Malaria" at bounding box center [686, 328] width 88 height 14
checkbox input "true"
click at [882, 291] on button "Add" at bounding box center [893, 294] width 71 height 29
type input "0"
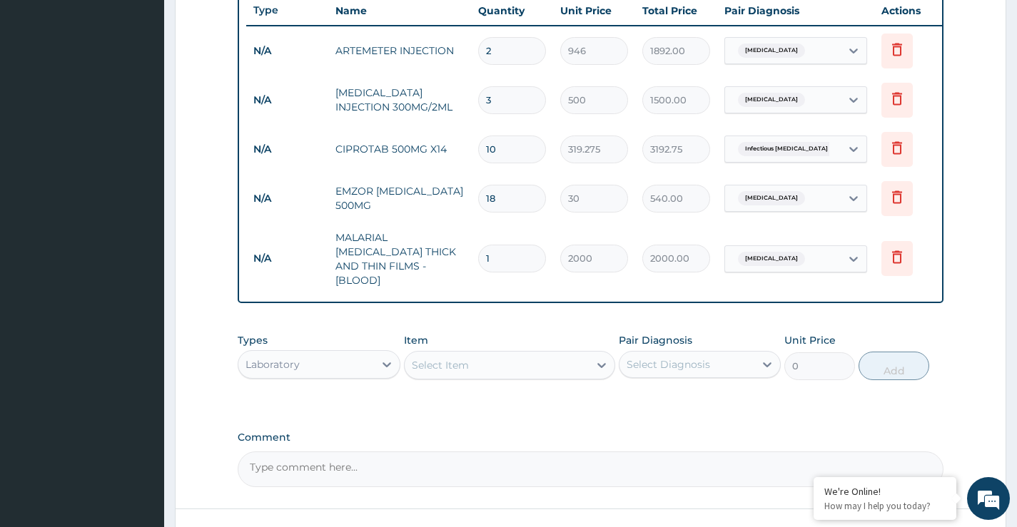
click at [508, 358] on div "Select Item" at bounding box center [497, 365] width 185 height 23
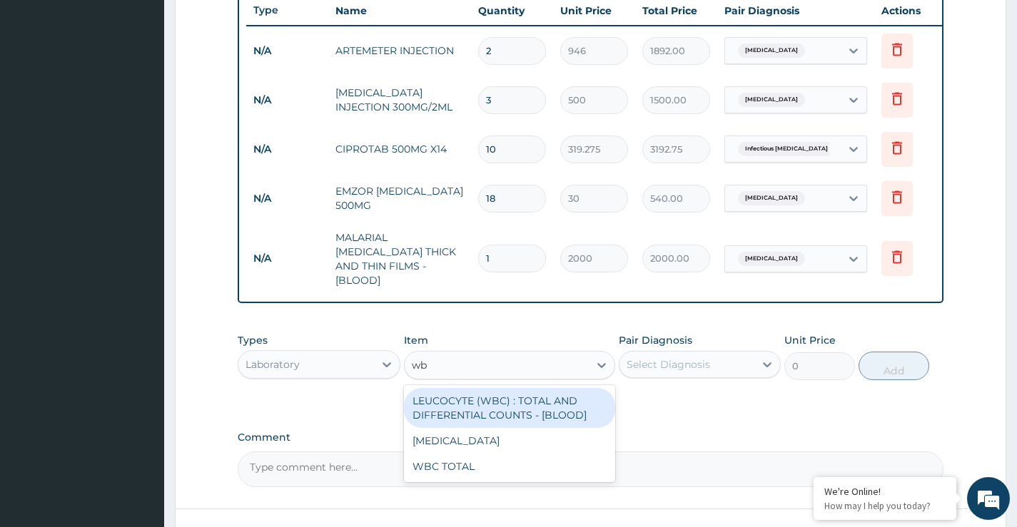
type input "wbc"
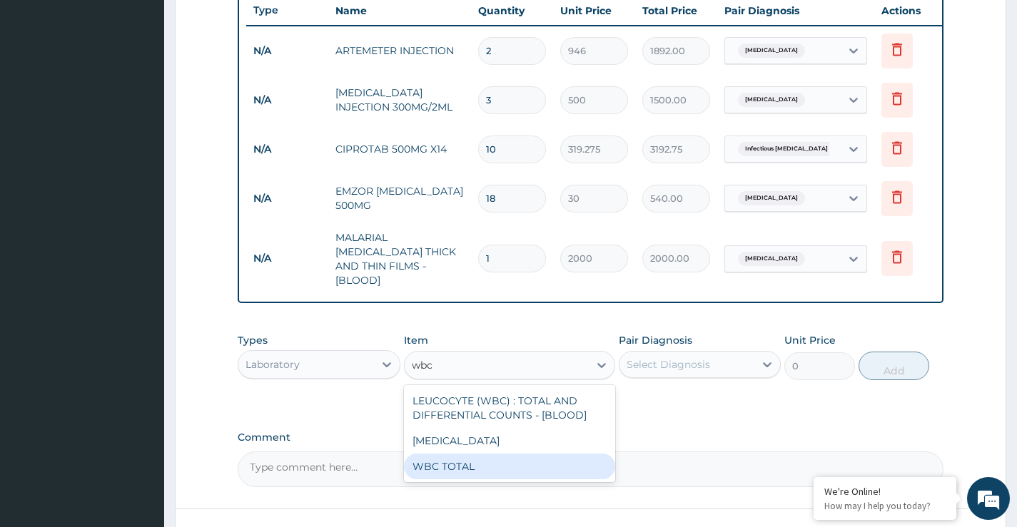
click at [478, 466] on div "WBC TOTAL" at bounding box center [510, 467] width 212 height 26
type input "3225"
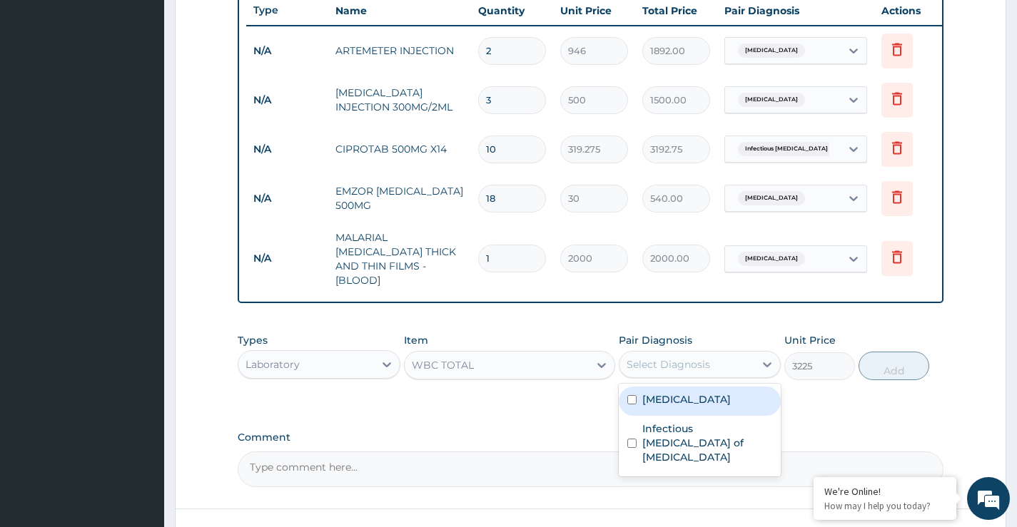
click at [686, 367] on div "Select Diagnosis" at bounding box center [667, 364] width 83 height 14
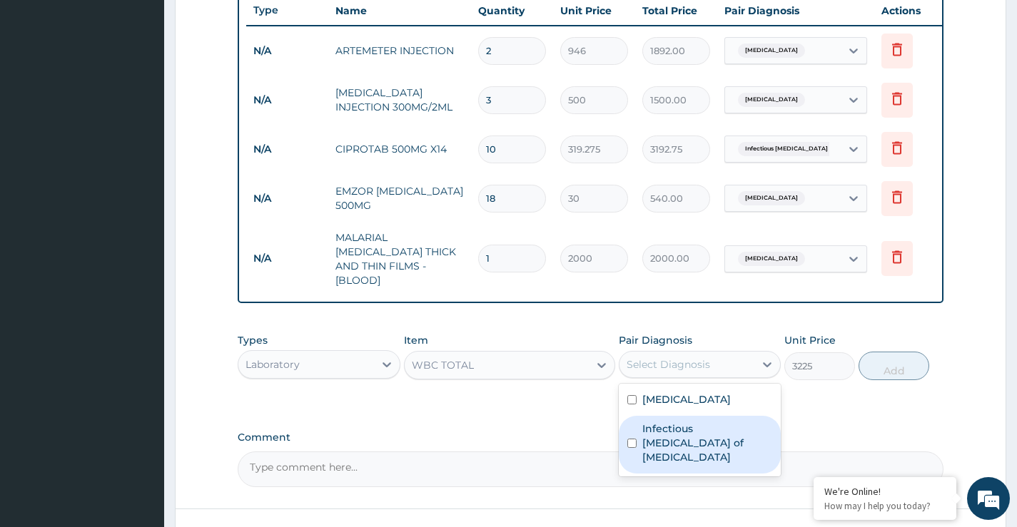
drag, startPoint x: 676, startPoint y: 431, endPoint x: 818, endPoint y: 376, distance: 151.6
click at [676, 431] on label "Infectious enteritis of intestine" at bounding box center [707, 443] width 130 height 43
checkbox input "true"
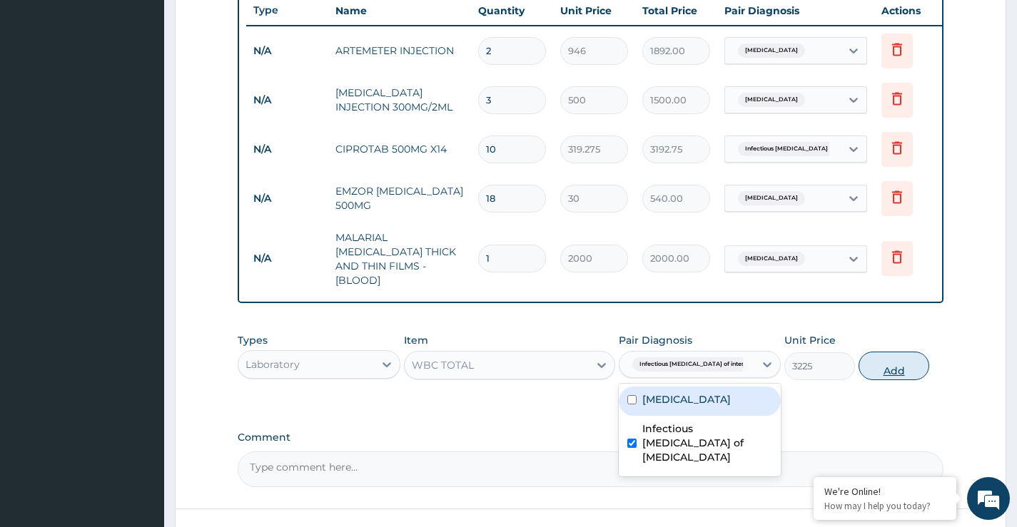
click at [865, 365] on button "Add" at bounding box center [893, 366] width 71 height 29
type input "0"
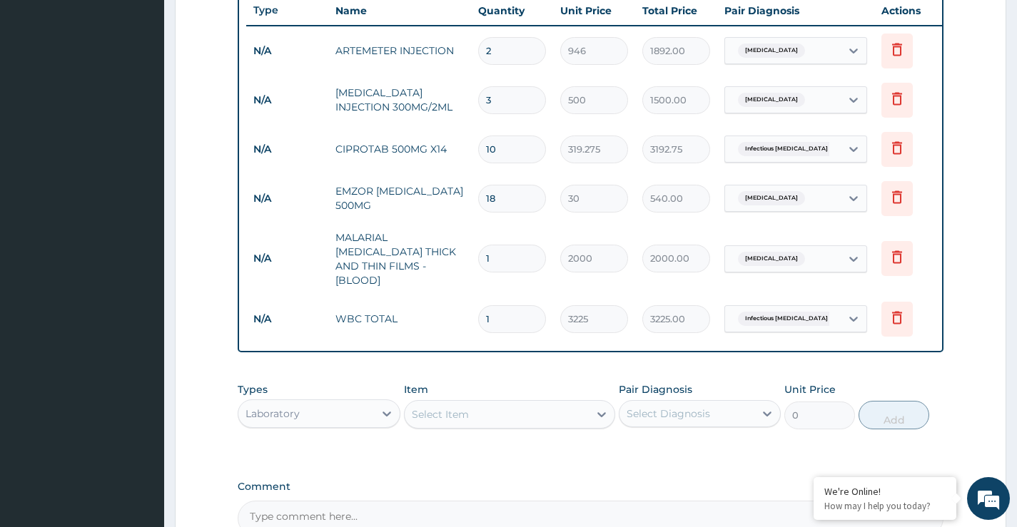
click at [349, 408] on div "Laboratory" at bounding box center [305, 413] width 135 height 23
click at [284, 498] on div "Procedures" at bounding box center [319, 501] width 162 height 26
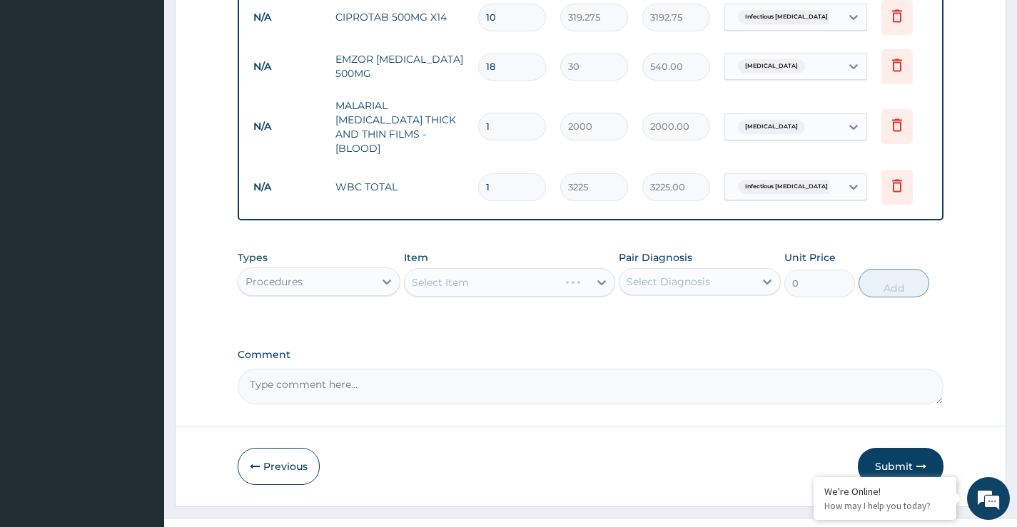
scroll to position [698, 0]
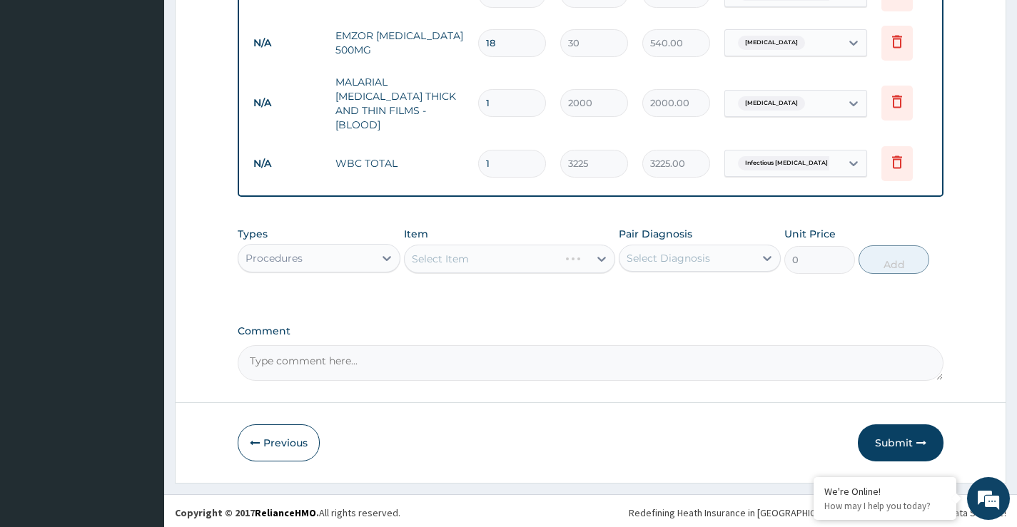
click at [514, 263] on div "Select Item" at bounding box center [510, 259] width 212 height 29
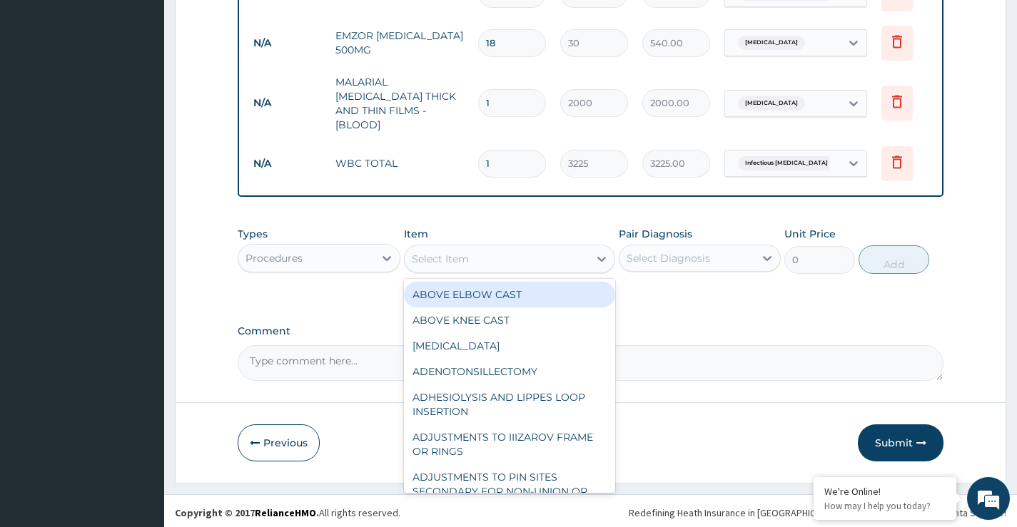
click at [517, 261] on div "Select Item" at bounding box center [497, 259] width 185 height 23
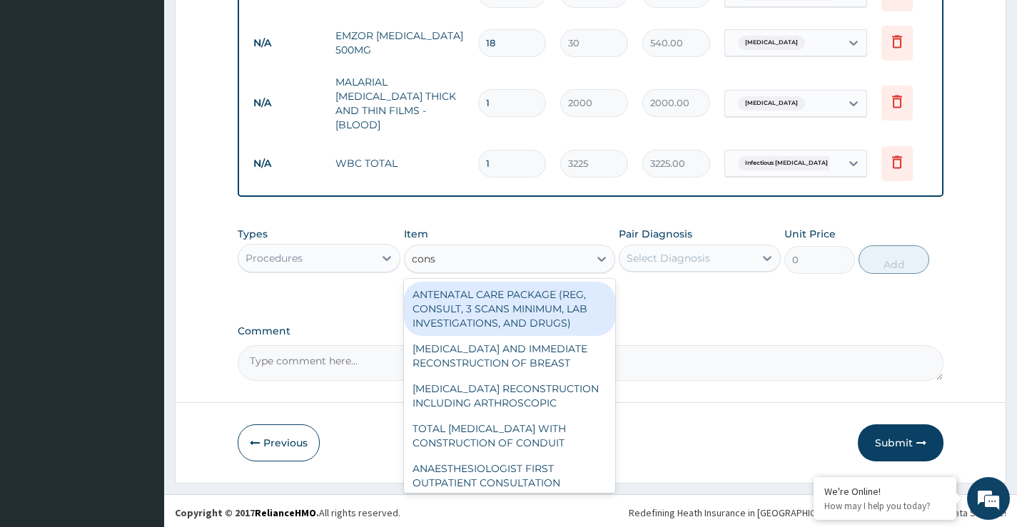
type input "consu"
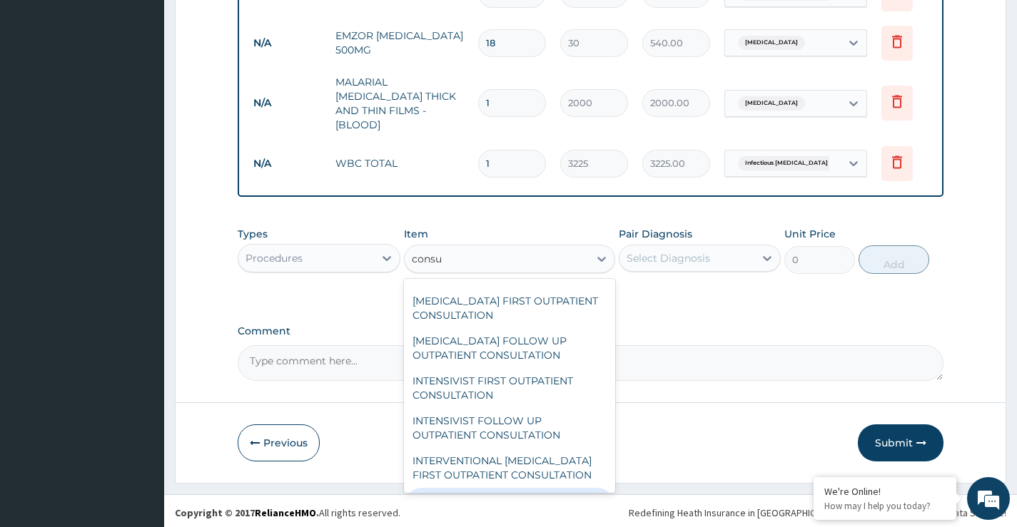
scroll to position [856, 0]
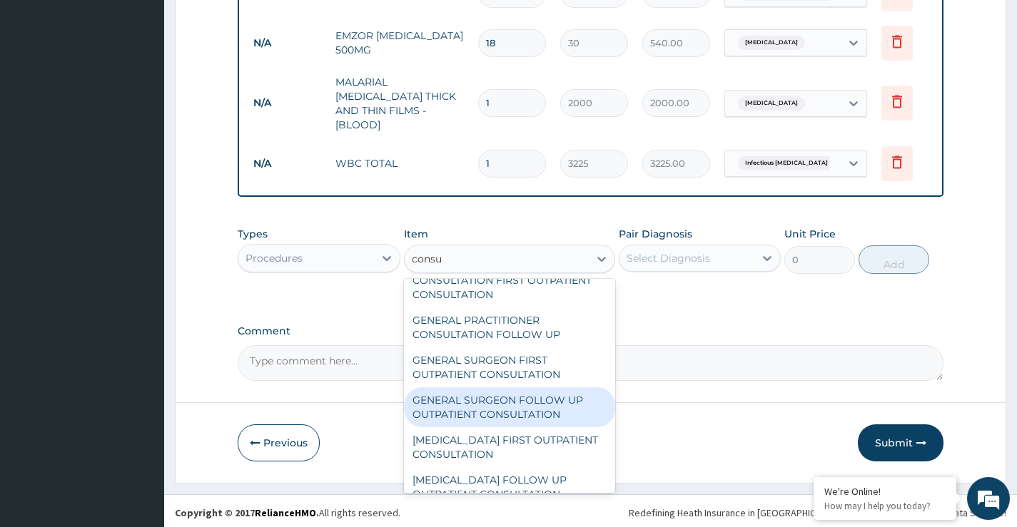
click at [519, 407] on div "GENERAL SURGEON FOLLOW UP OUTPATIENT CONSULTATION" at bounding box center [510, 407] width 212 height 40
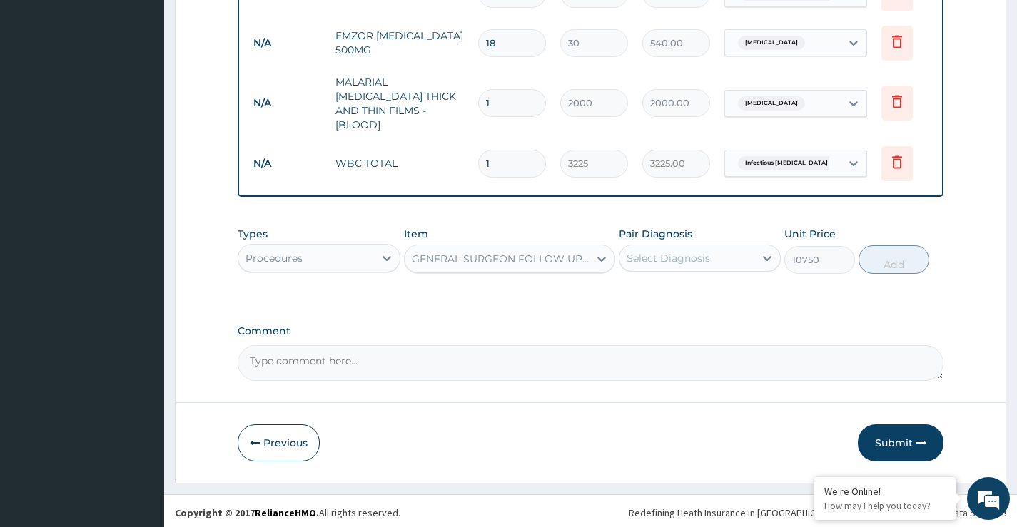
click at [554, 257] on div "GENERAL SURGEON FOLLOW UP OUTPATIENT CONSULTATION" at bounding box center [501, 259] width 179 height 14
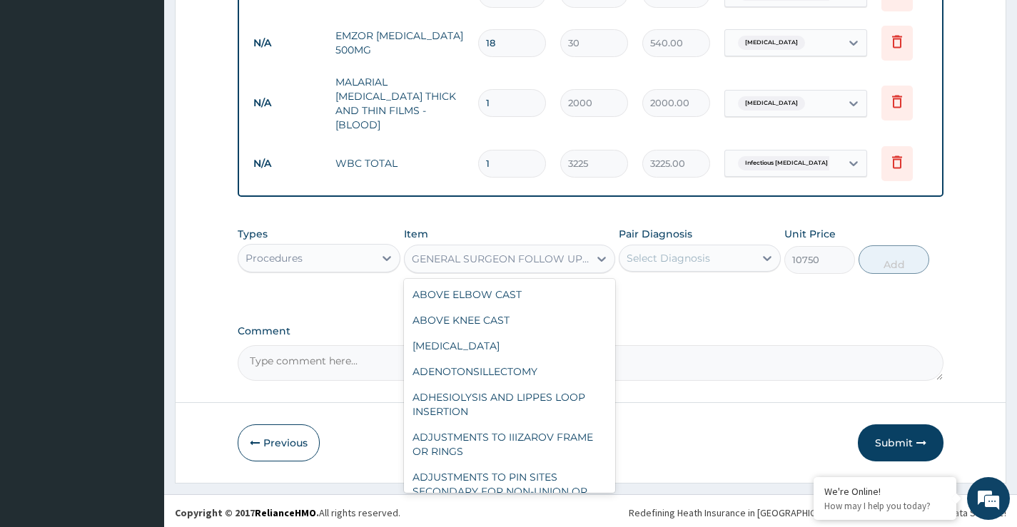
scroll to position [18751, 0]
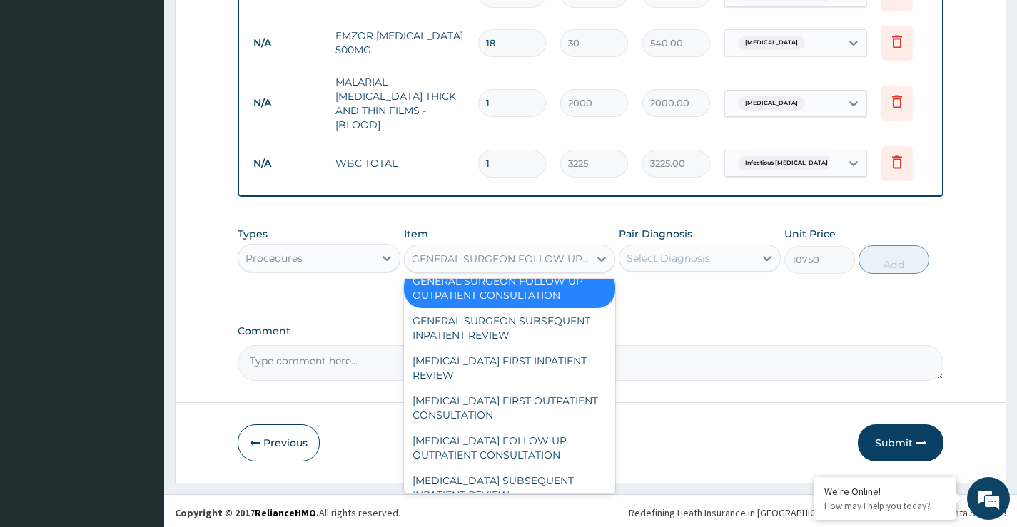
click at [510, 188] on div "GENERAL PRACTITIONER CONSULTATION FOLLOW UP" at bounding box center [510, 168] width 212 height 40
type input "2365"
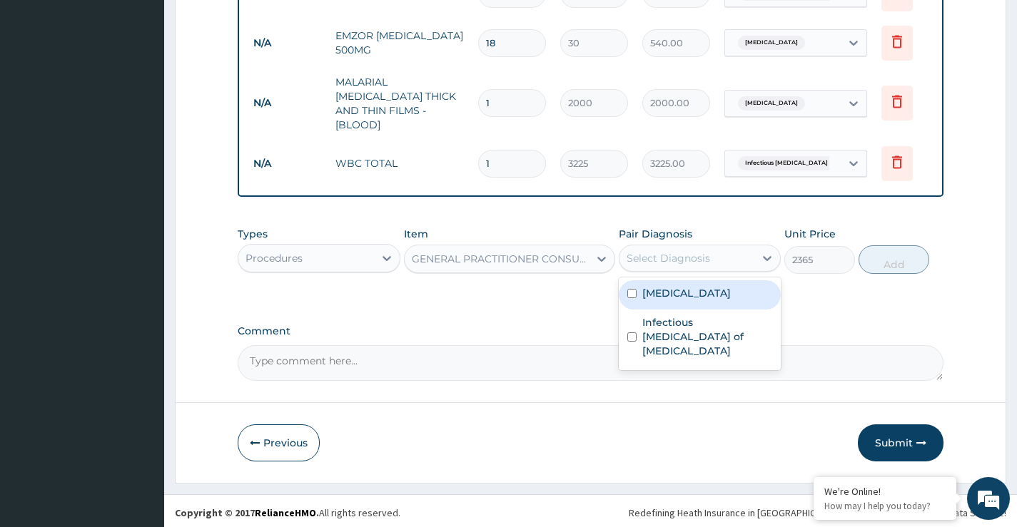
click at [649, 257] on div "Select Diagnosis" at bounding box center [667, 258] width 83 height 14
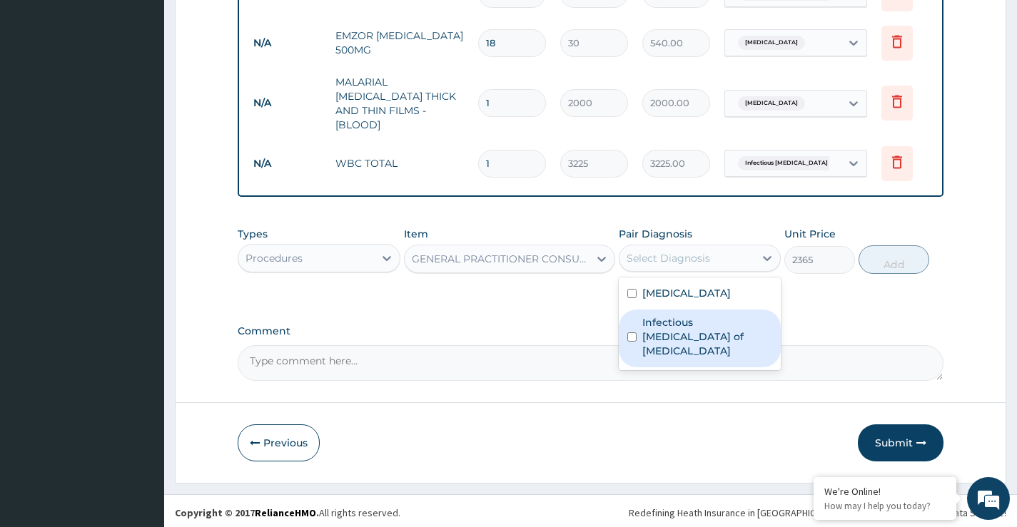
click at [658, 317] on label "Infectious enteritis of intestine" at bounding box center [707, 336] width 130 height 43
checkbox input "true"
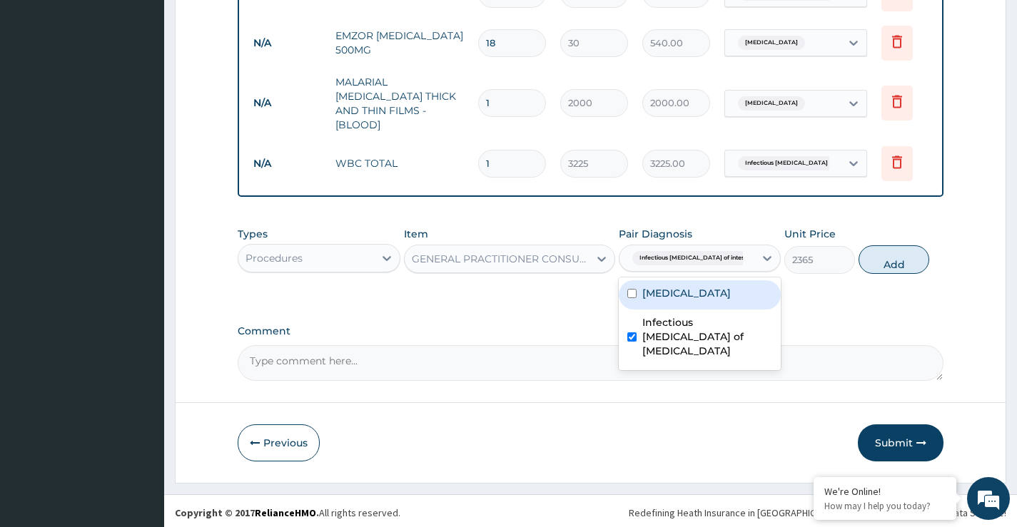
click at [890, 271] on div "Types Procedures Item GENERAL PRACTITIONER CONSULTATION FOLLOW UP Pair Diagnosi…" at bounding box center [591, 250] width 706 height 61
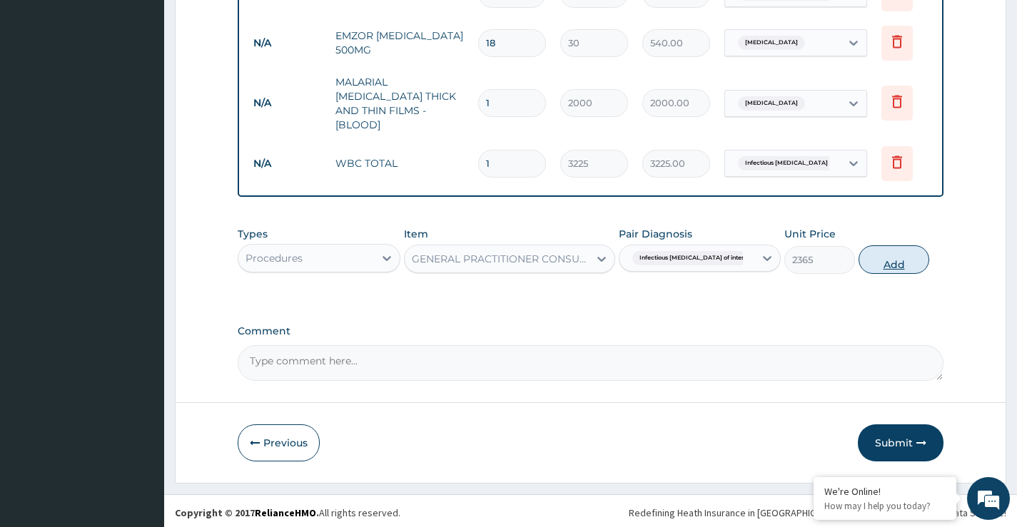
click at [896, 255] on button "Add" at bounding box center [893, 259] width 71 height 29
type input "0"
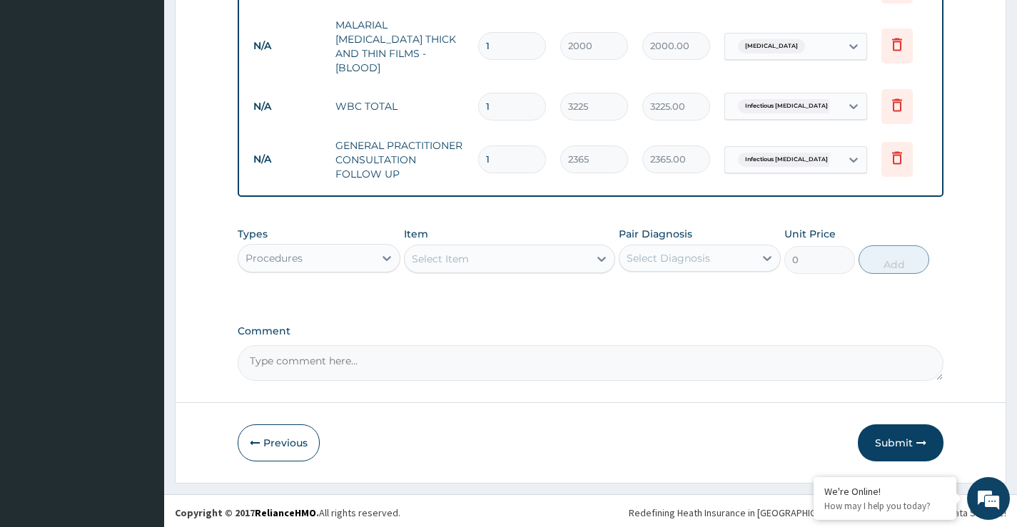
drag, startPoint x: 871, startPoint y: 433, endPoint x: 861, endPoint y: 402, distance: 32.9
click at [871, 430] on button "Submit" at bounding box center [901, 442] width 86 height 37
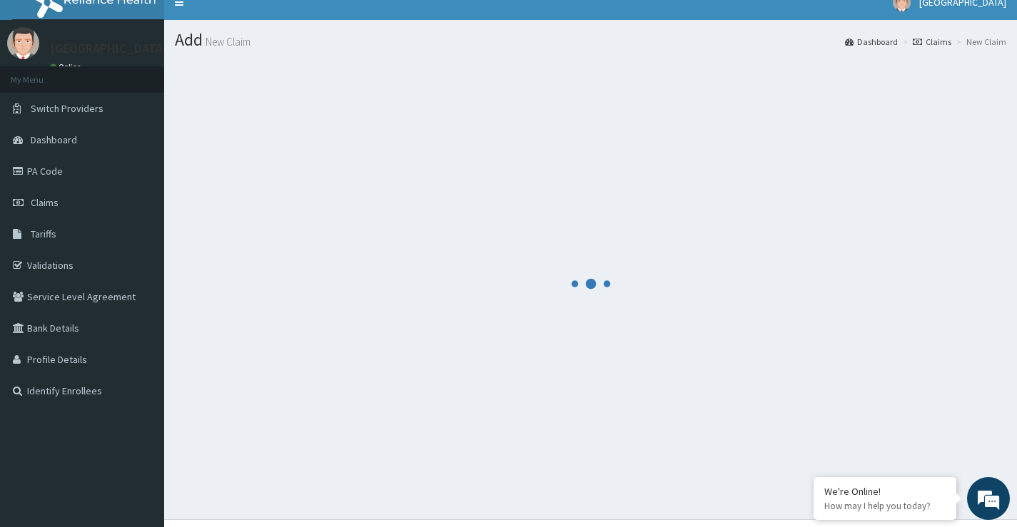
scroll to position [0, 0]
